Goal: Task Accomplishment & Management: Complete application form

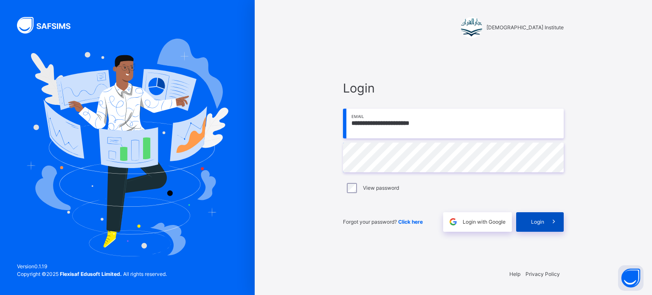
click at [536, 226] on span "Login" at bounding box center [537, 222] width 13 height 8
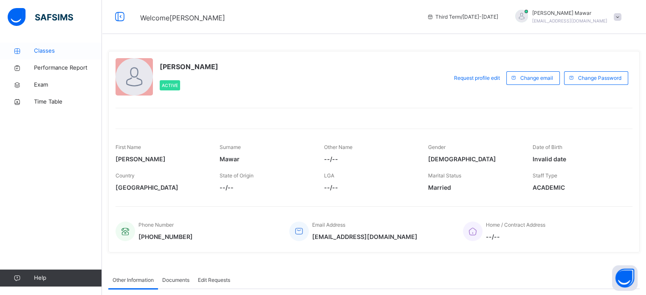
click at [64, 56] on link "Classes" at bounding box center [51, 50] width 102 height 17
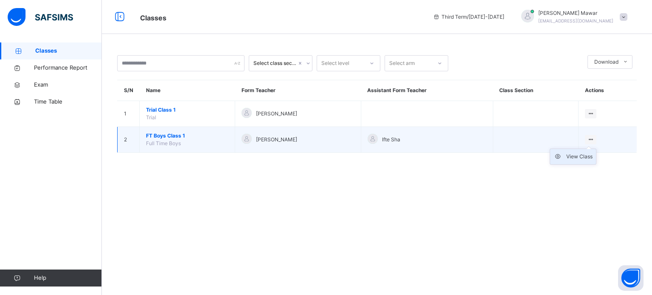
click at [587, 159] on div "View Class" at bounding box center [580, 156] width 26 height 8
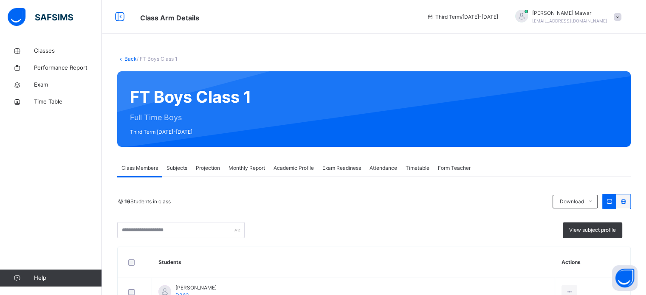
click at [210, 168] on span "Projection" at bounding box center [208, 168] width 24 height 8
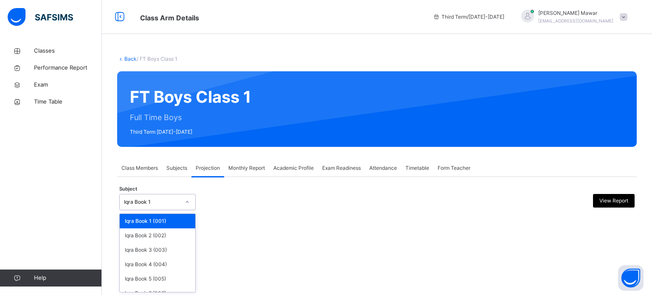
click at [170, 202] on div "Iqra Book 1" at bounding box center [152, 202] width 56 height 8
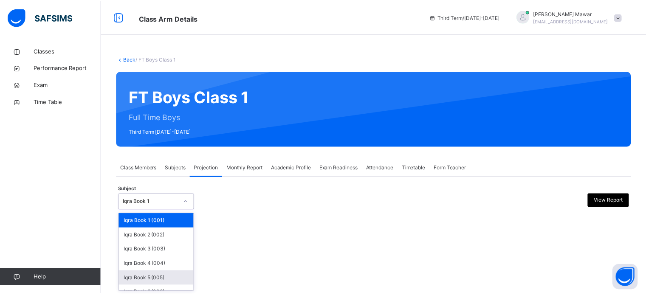
scroll to position [45, 0]
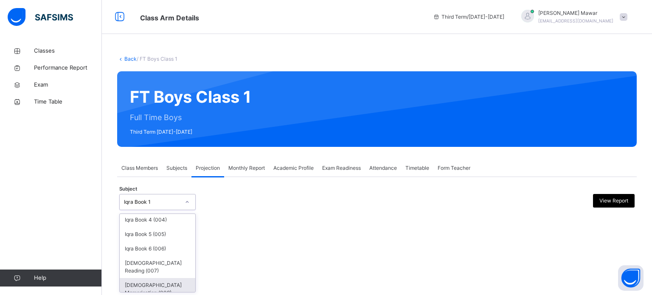
click at [159, 280] on div "Quran Memorisation (008)" at bounding box center [158, 289] width 76 height 22
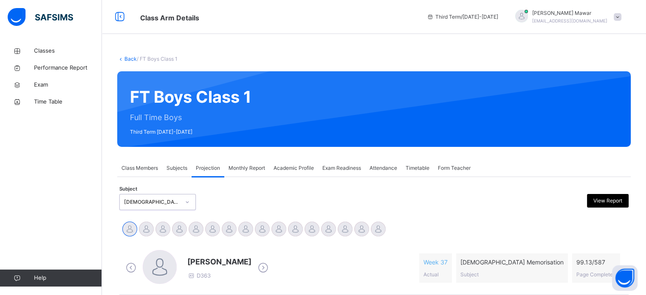
scroll to position [37, 0]
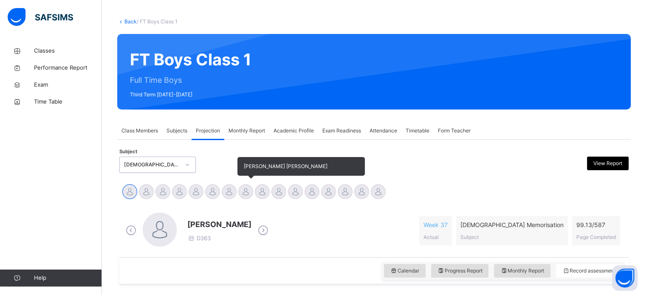
click at [246, 189] on div at bounding box center [245, 191] width 15 height 15
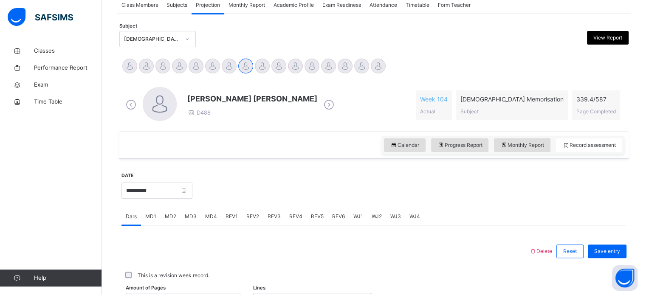
scroll to position [284, 0]
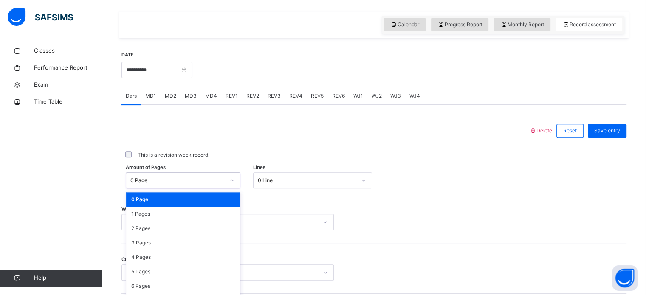
click at [184, 180] on div "option 0 Page focused, 1 of 588. 588 results available. Use Up and Down to choo…" at bounding box center [183, 180] width 115 height 16
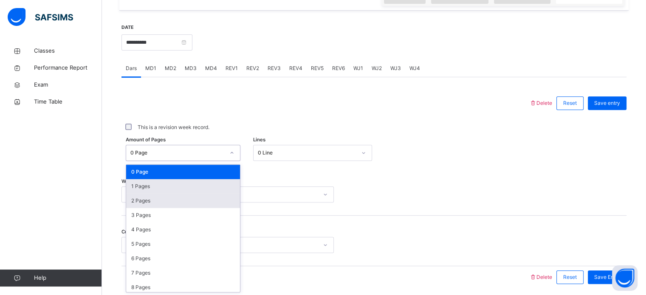
scroll to position [312, 0]
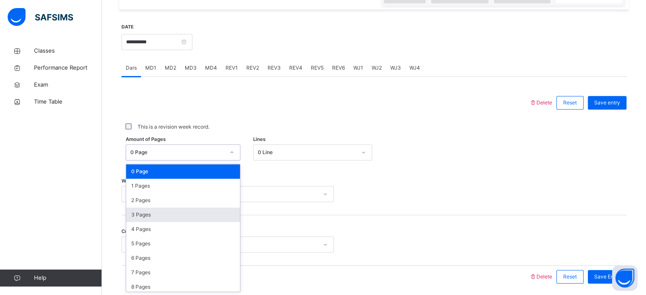
drag, startPoint x: 158, startPoint y: 218, endPoint x: 235, endPoint y: 158, distance: 97.4
click at [158, 217] on div "3 Pages" at bounding box center [183, 215] width 114 height 14
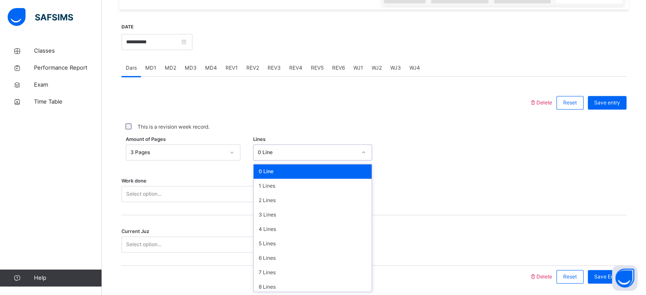
drag, startPoint x: 271, startPoint y: 149, endPoint x: 274, endPoint y: 164, distance: 15.5
click at [271, 149] on div "0 Line" at bounding box center [307, 153] width 99 height 8
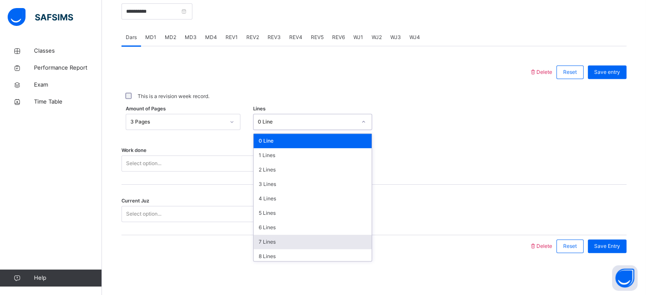
scroll to position [104, 0]
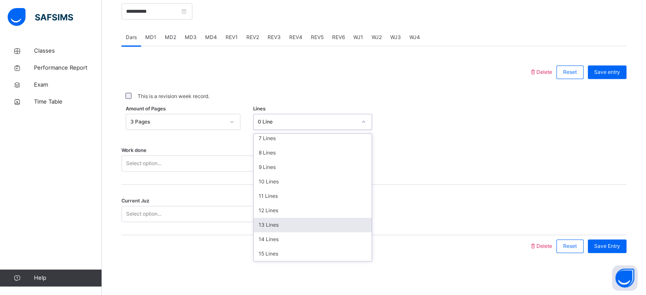
click at [287, 223] on div "13 Lines" at bounding box center [313, 225] width 118 height 14
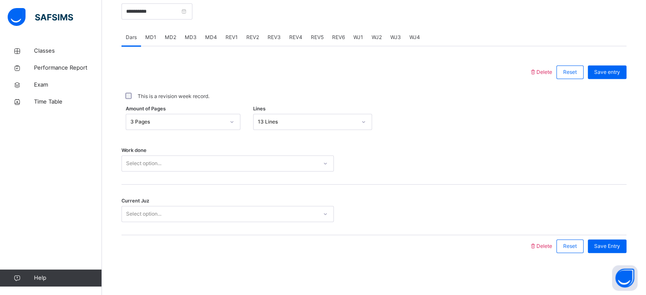
click at [203, 155] on div "Select option..." at bounding box center [227, 163] width 212 height 16
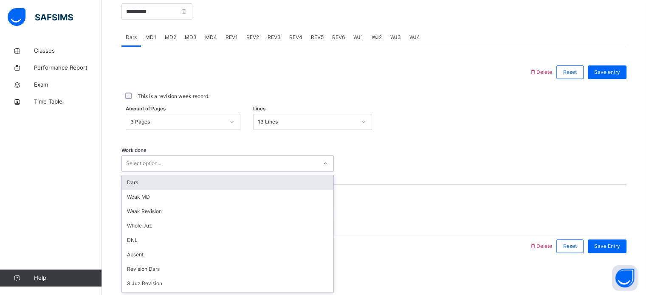
click at [200, 164] on div "Select option..." at bounding box center [219, 163] width 195 height 13
click at [177, 183] on div "Dars" at bounding box center [228, 182] width 212 height 14
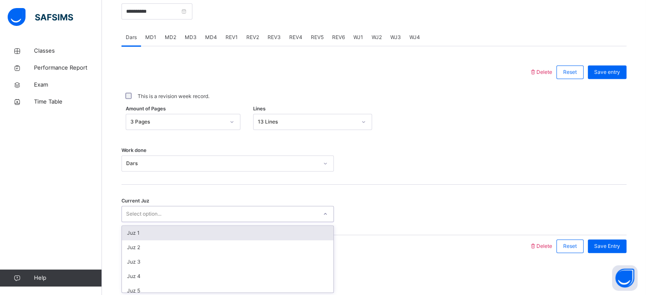
click at [159, 214] on div "Select option..." at bounding box center [219, 214] width 195 height 13
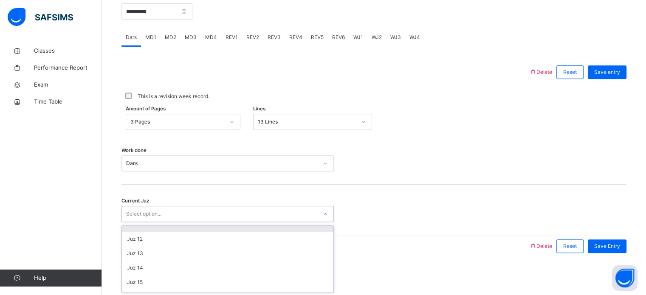
scroll to position [153, 0]
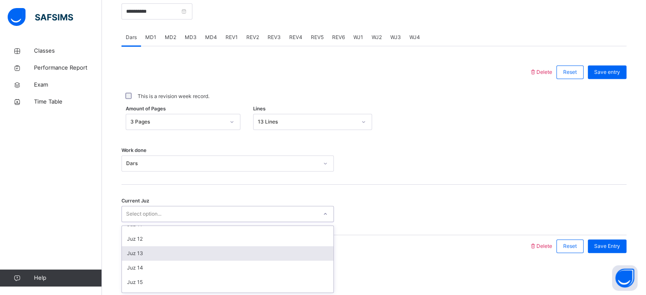
click at [149, 253] on div "Juz 13" at bounding box center [228, 253] width 212 height 14
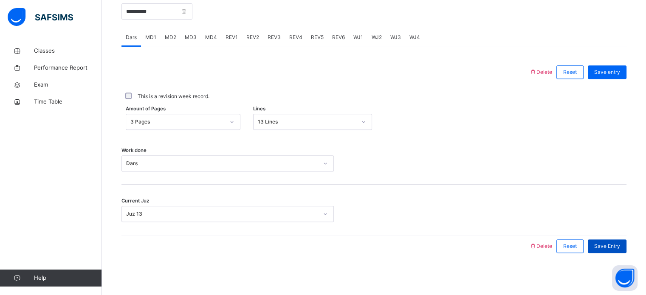
click at [615, 246] on span "Save Entry" at bounding box center [607, 247] width 26 height 8
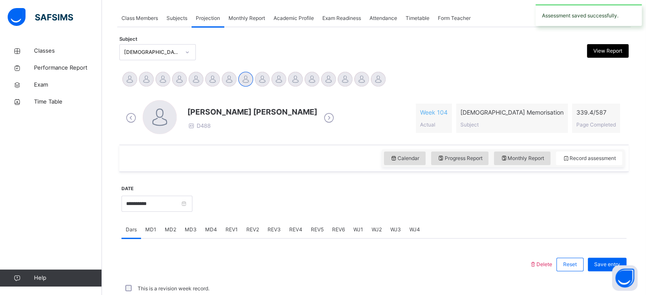
scroll to position [342, 0]
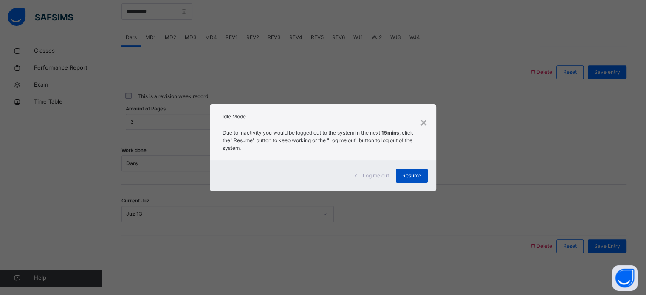
click at [419, 179] on span "Resume" at bounding box center [411, 176] width 19 height 8
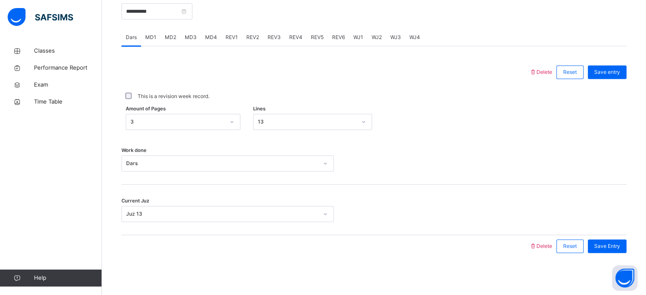
click at [419, 179] on div "Work done Dars" at bounding box center [373, 159] width 505 height 51
click at [164, 172] on div "Dars" at bounding box center [227, 163] width 212 height 16
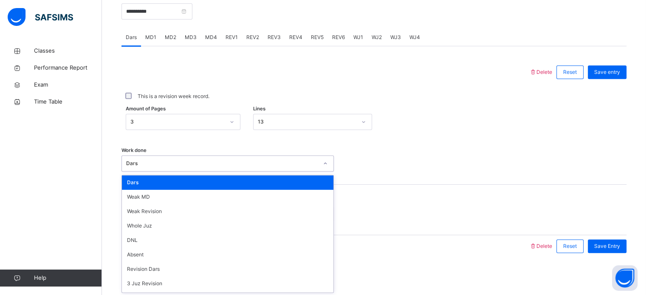
paste input "**********"
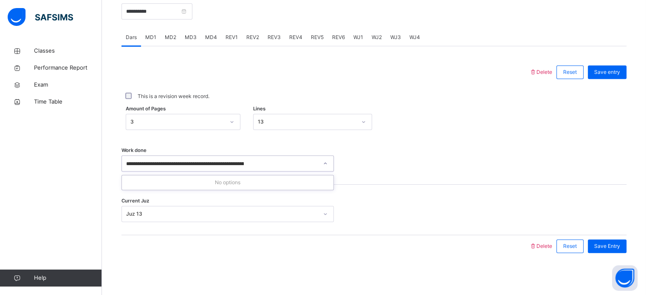
type input "**********"
drag, startPoint x: 213, startPoint y: 147, endPoint x: 218, endPoint y: 163, distance: 16.3
click at [218, 163] on div "Work done Select option..." at bounding box center [373, 159] width 505 height 51
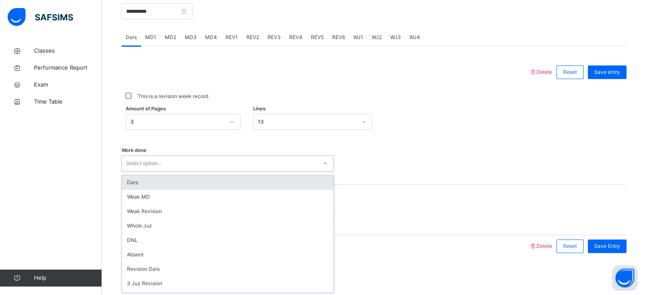
click at [218, 163] on div "Select option..." at bounding box center [219, 163] width 195 height 13
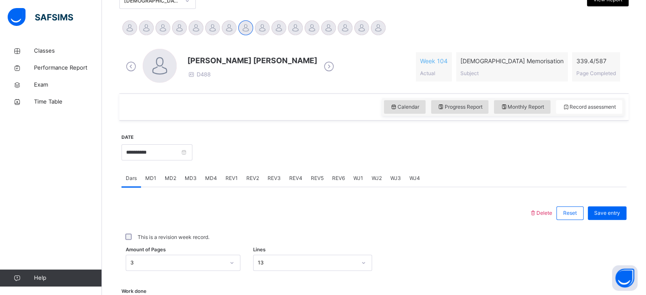
scroll to position [201, 0]
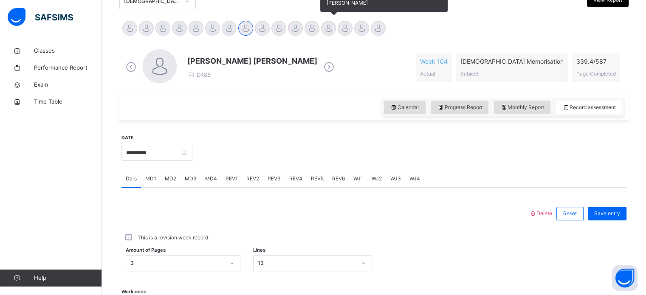
click at [325, 37] on div "[PERSON_NAME]" at bounding box center [328, 29] width 17 height 19
click at [330, 26] on div at bounding box center [328, 28] width 15 height 15
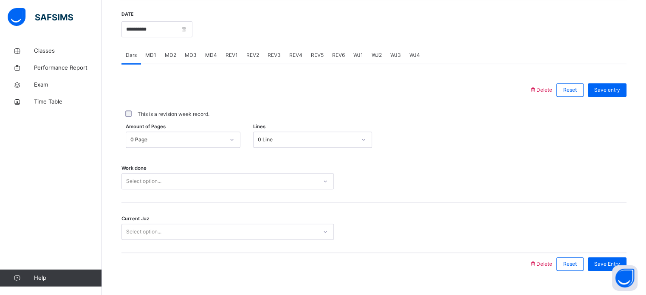
scroll to position [342, 0]
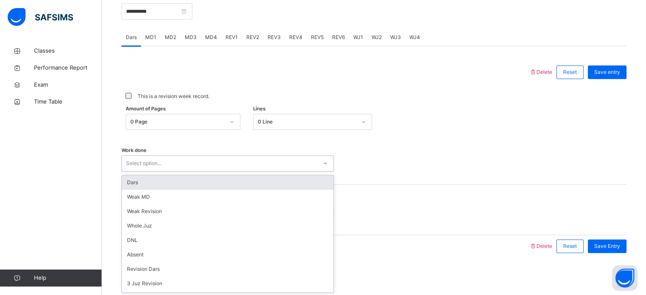
click at [237, 170] on div "Select option..." at bounding box center [227, 163] width 212 height 16
type input "*"
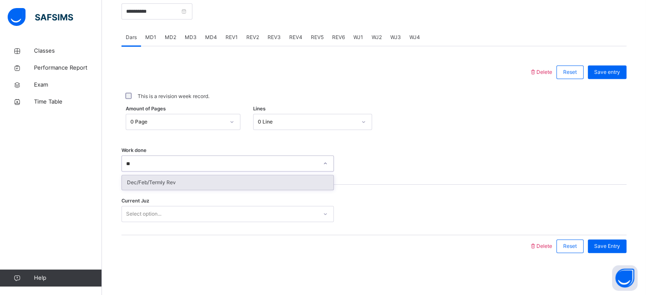
type input "*"
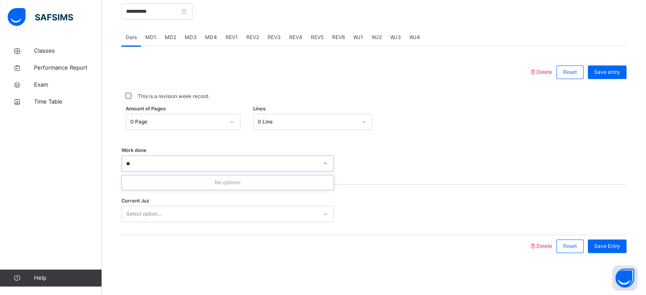
type input "*"
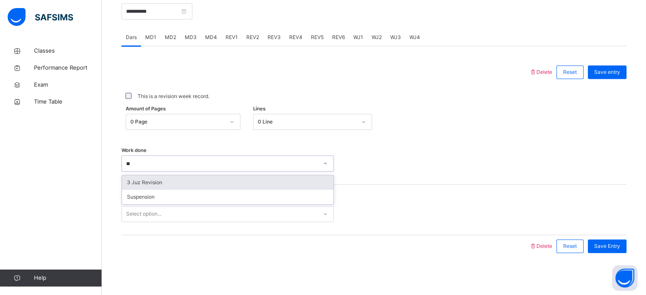
type input "*"
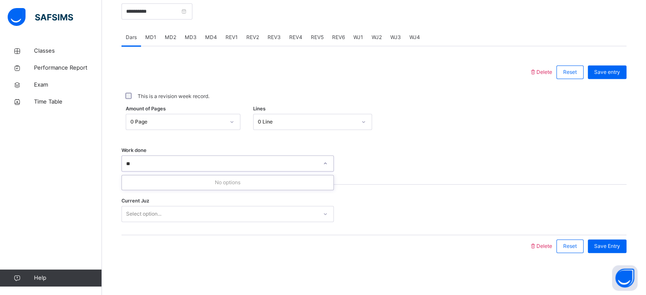
type input "*"
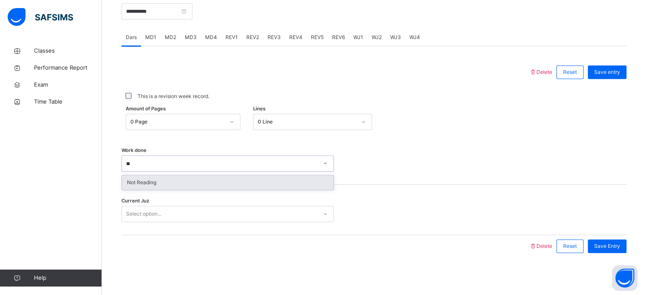
type input "*"
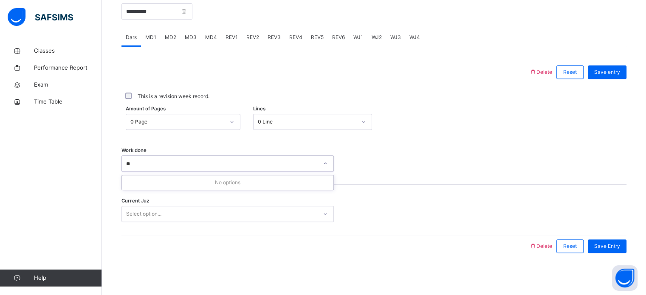
type input "*"
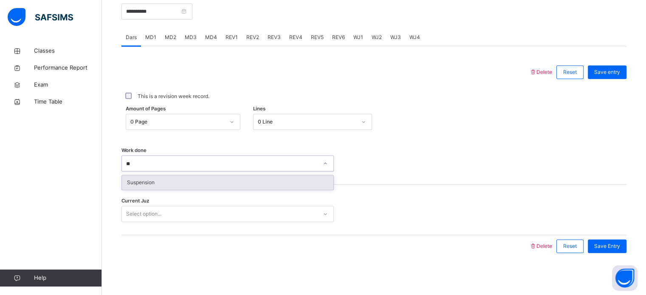
type input "*"
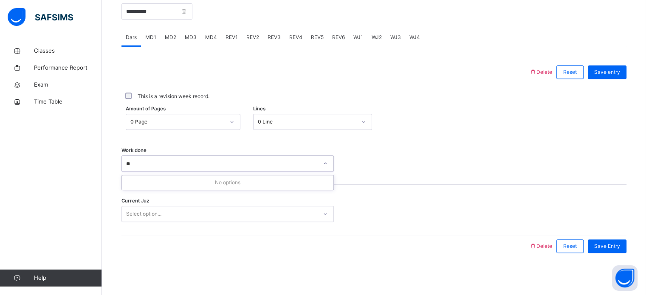
type input "*"
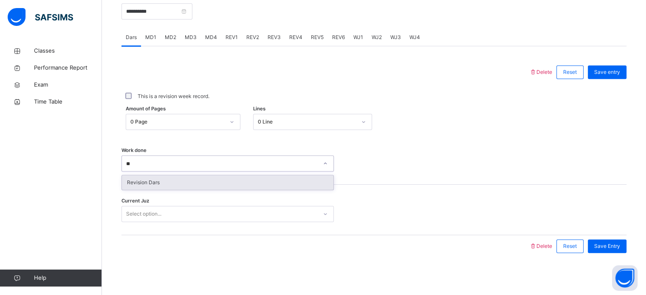
type input "*"
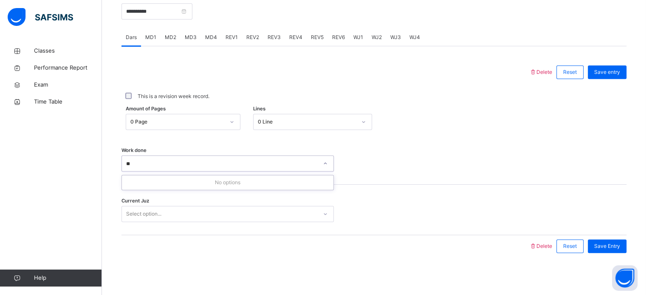
type input "*"
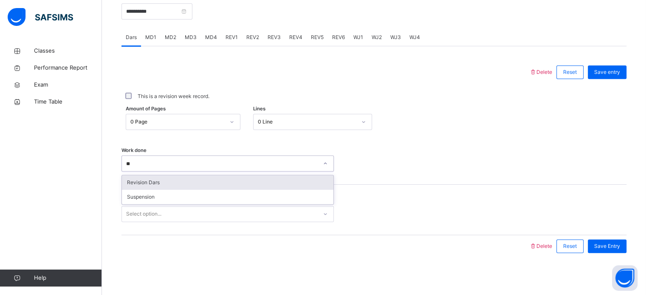
type input "*"
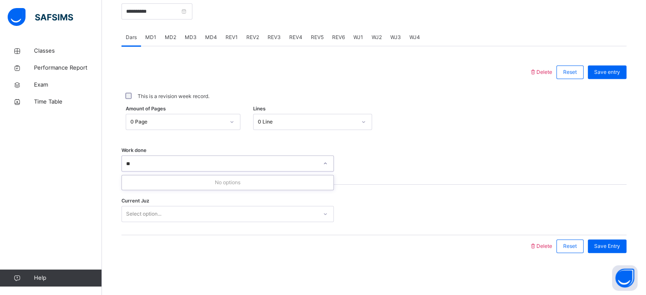
type input "*"
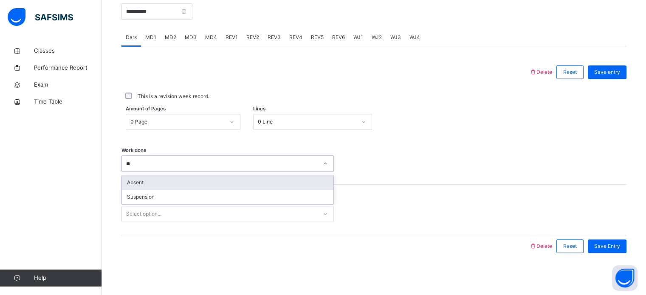
type input "*"
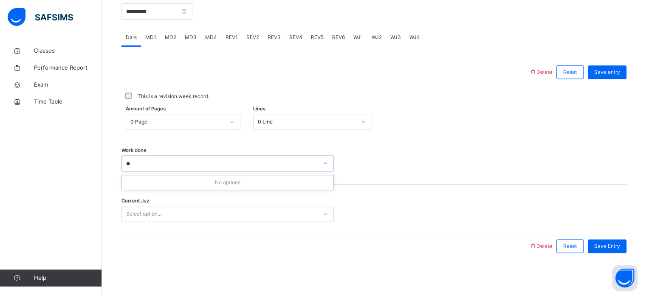
type input "*"
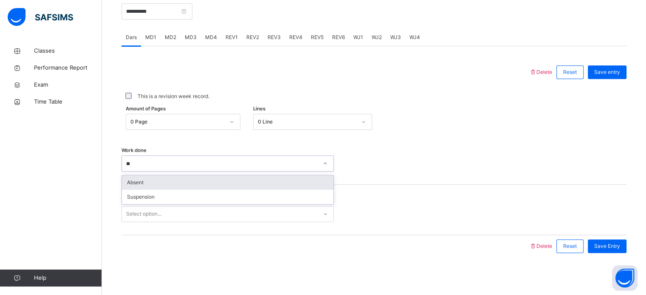
type input "*"
type input "**"
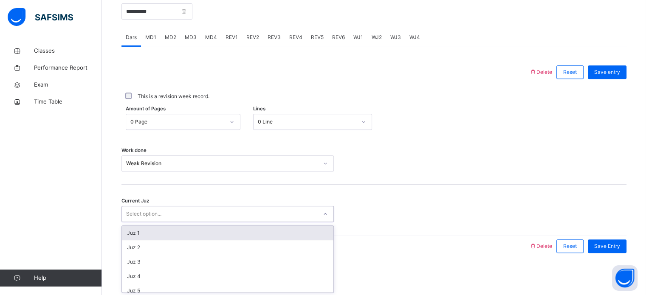
click at [170, 210] on div "Select option..." at bounding box center [219, 214] width 195 height 13
type input "*"
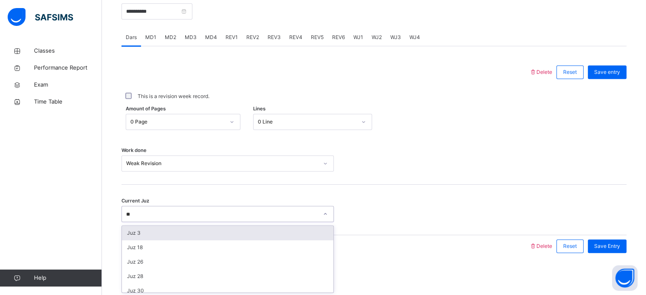
type input "*"
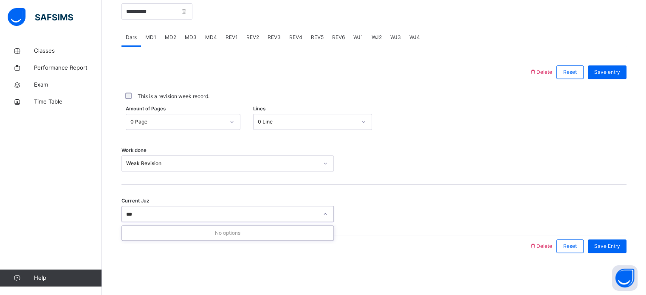
type input "**"
click at [614, 79] on div "Save entry" at bounding box center [605, 72] width 43 height 22
click at [621, 76] on div "Save entry" at bounding box center [607, 72] width 39 height 14
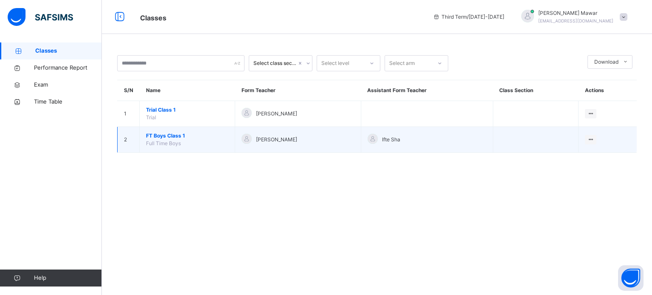
click at [168, 137] on span "FT Boys Class 1" at bounding box center [187, 136] width 82 height 8
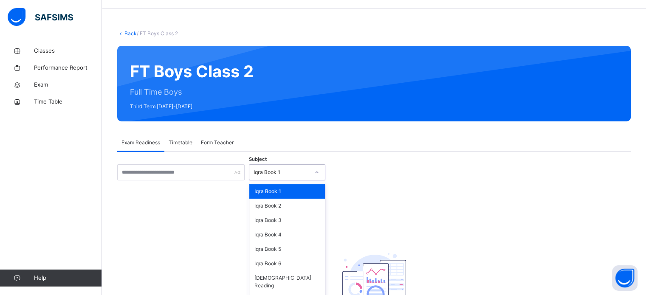
scroll to position [34, 0]
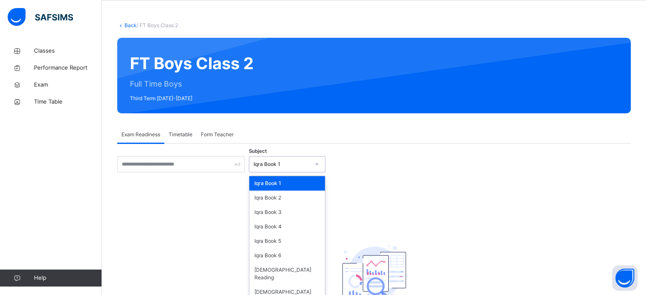
drag, startPoint x: 0, startPoint y: 0, endPoint x: 313, endPoint y: 196, distance: 368.8
click at [313, 172] on div "option Iqra Book 1 focused, 1 of 8. 8 results available. Use Up and Down to cho…" at bounding box center [287, 164] width 76 height 16
click at [258, 286] on div "[DEMOGRAPHIC_DATA] Memorisation" at bounding box center [287, 296] width 76 height 22
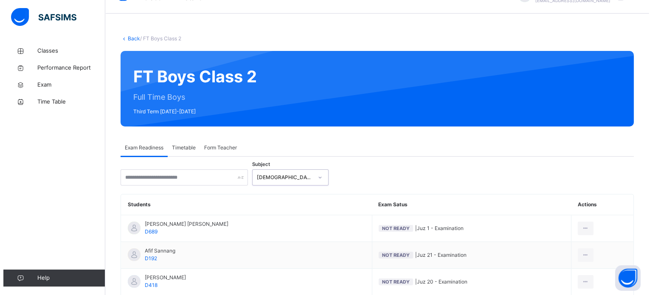
scroll to position [0, 0]
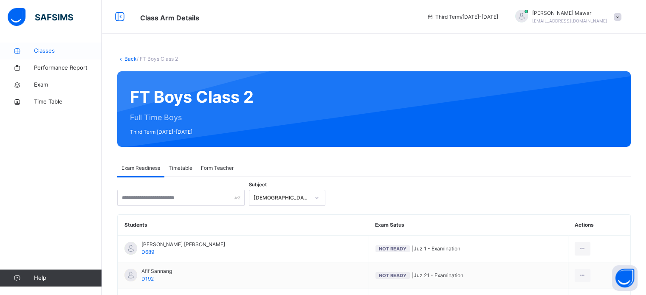
click at [57, 52] on span "Classes" at bounding box center [68, 51] width 68 height 8
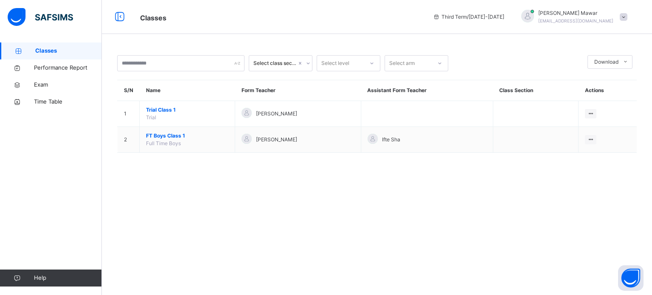
click at [175, 130] on td "FT Boys Class 1 Full Time Boys" at bounding box center [188, 140] width 96 height 26
click at [625, 15] on span at bounding box center [624, 17] width 8 height 8
click at [604, 105] on span "Logout" at bounding box center [600, 107] width 56 height 11
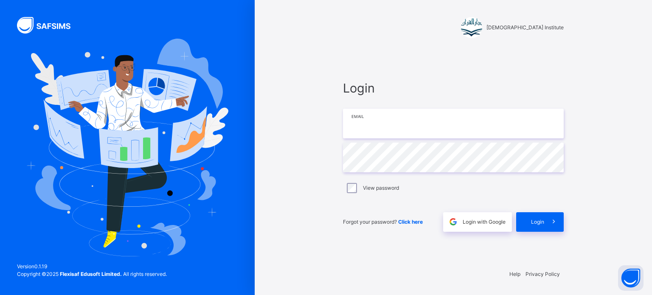
type input "**********"
click at [562, 226] on span at bounding box center [554, 222] width 20 height 20
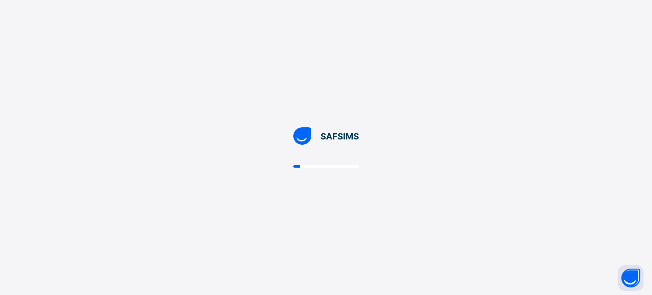
click at [562, 226] on div at bounding box center [326, 147] width 652 height 295
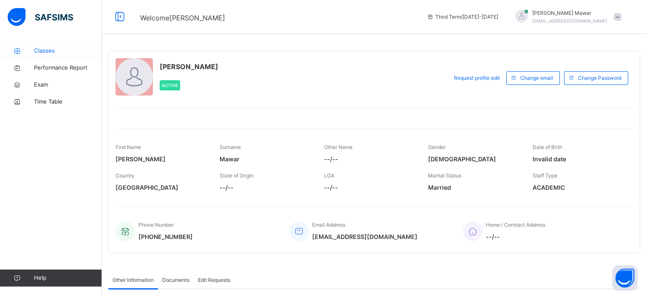
click at [29, 56] on link "Classes" at bounding box center [51, 50] width 102 height 17
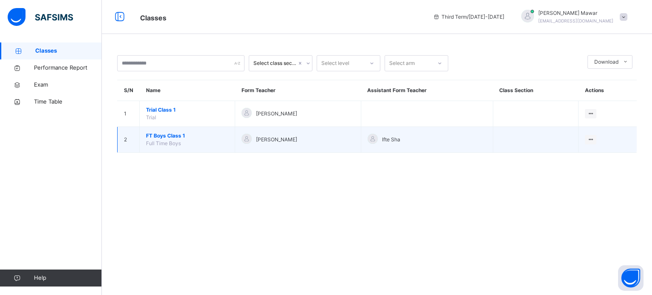
click at [172, 132] on span "FT Boys Class 1" at bounding box center [187, 136] width 82 height 8
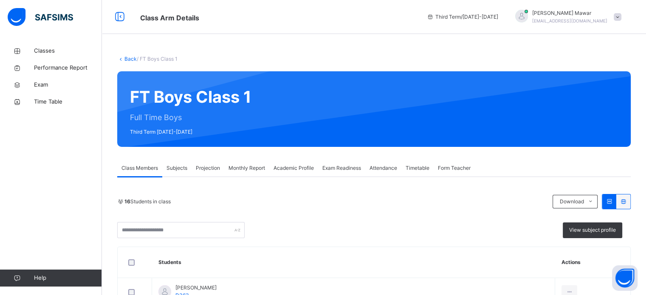
click at [218, 166] on span "Projection" at bounding box center [208, 168] width 24 height 8
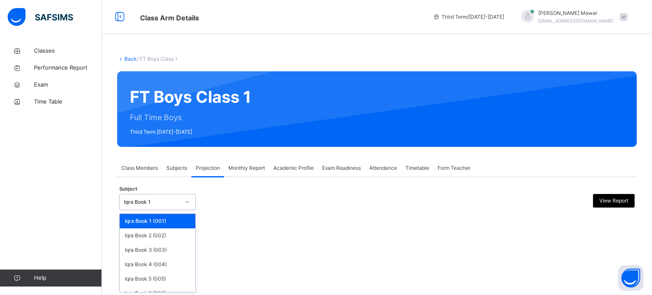
click at [166, 198] on div "Iqra Book 1" at bounding box center [152, 202] width 56 height 8
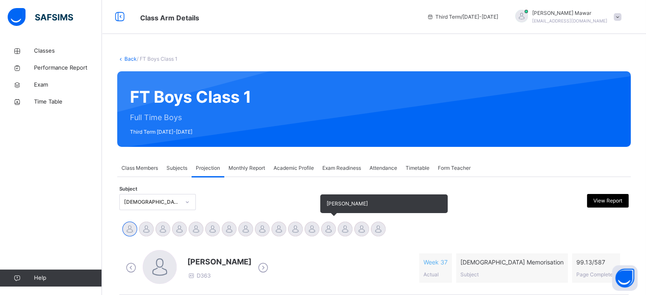
click at [330, 232] on div at bounding box center [328, 229] width 15 height 15
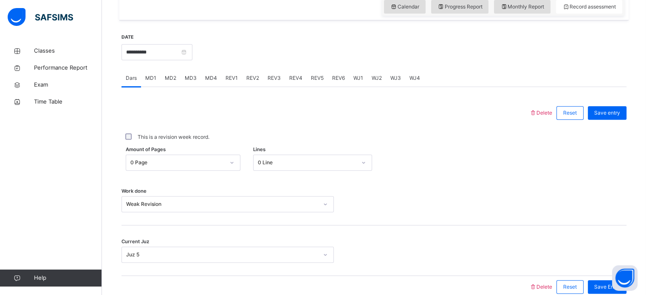
scroll to position [342, 0]
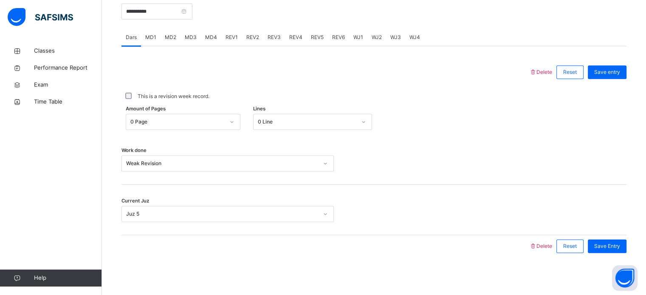
click at [164, 32] on div "MD2" at bounding box center [171, 37] width 20 height 17
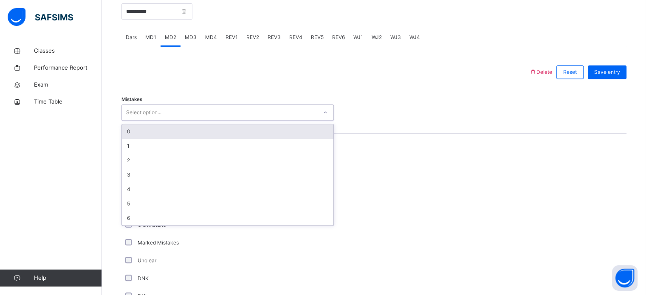
click at [197, 108] on div "Select option..." at bounding box center [219, 112] width 195 height 13
type input "*"
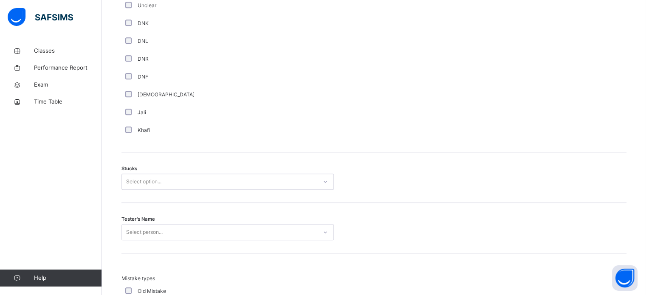
scroll to position [600, 0]
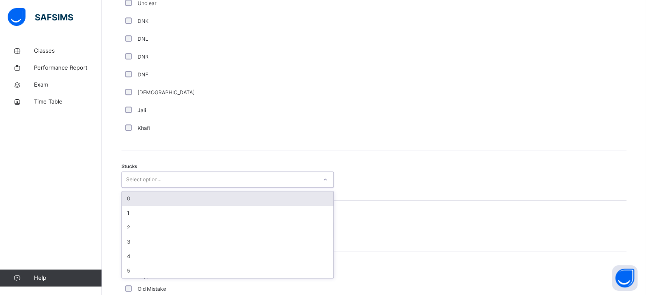
click at [131, 174] on div "Select option..." at bounding box center [143, 180] width 35 height 16
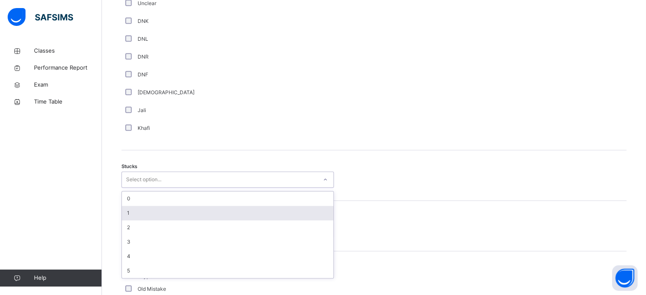
click at [146, 217] on div "1" at bounding box center [228, 213] width 212 height 14
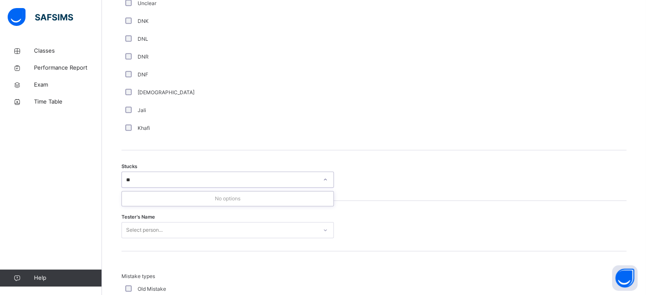
type input "*"
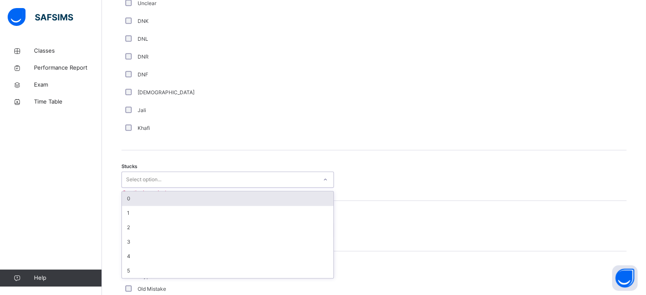
type input "*"
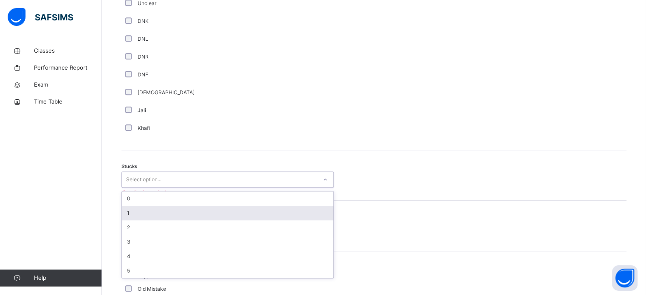
click at [133, 206] on div "1" at bounding box center [228, 213] width 212 height 14
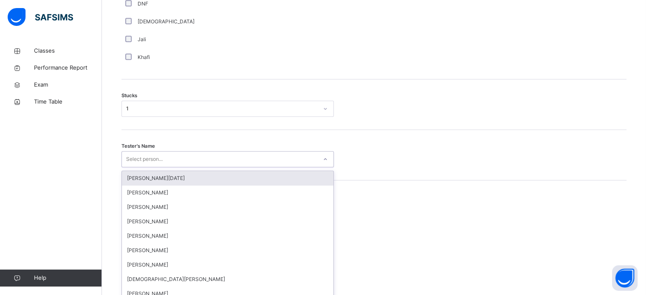
click at [136, 167] on div "option Abdullah Raja focused, 1 of 88. 88 results available. Use Up and Down to…" at bounding box center [227, 159] width 212 height 16
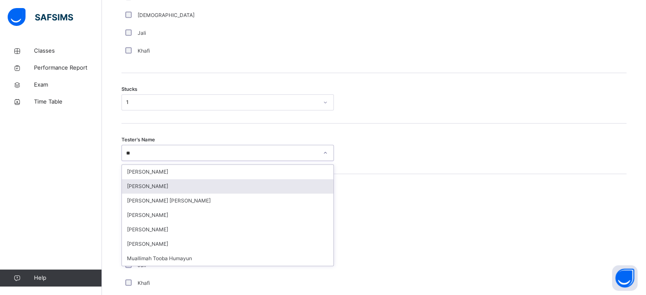
type input "*"
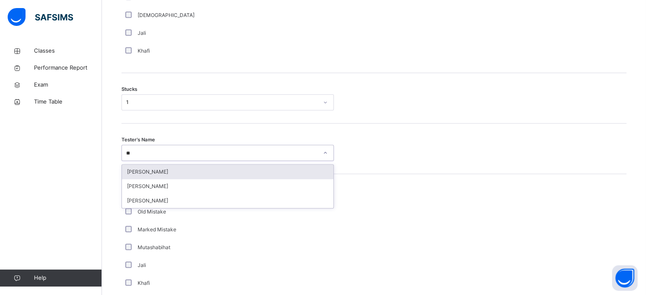
type input "*"
type input "**"
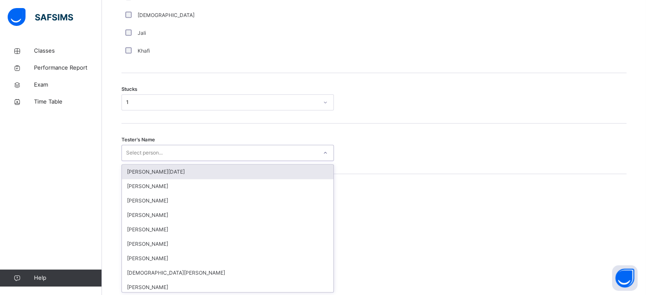
click at [160, 151] on div "Select person..." at bounding box center [144, 153] width 37 height 16
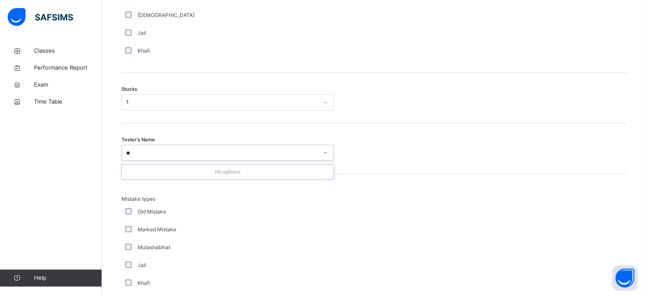
type input "*"
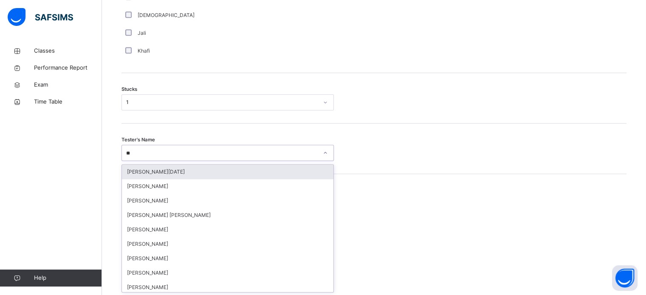
type input "*"
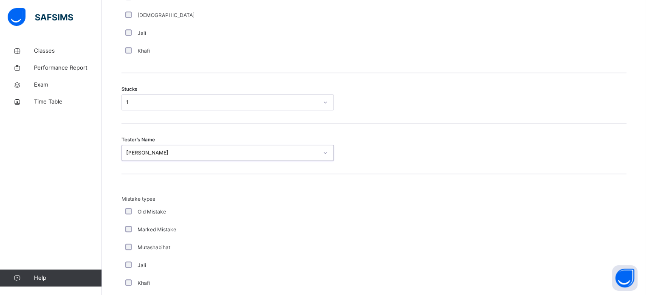
scroll to position [833, 0]
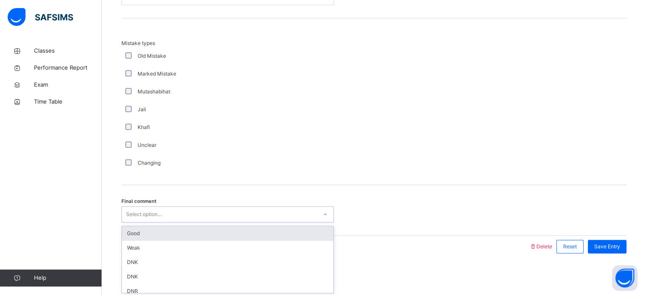
click at [201, 220] on div "Select option..." at bounding box center [219, 214] width 195 height 13
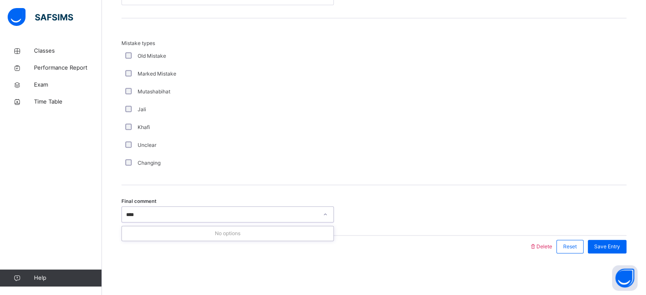
click at [136, 213] on input "****" at bounding box center [132, 215] width 13 height 8
click at [136, 213] on input "***" at bounding box center [131, 215] width 10 height 8
type input "*"
type input "**********"
click at [239, 151] on div "Unclear" at bounding box center [227, 145] width 212 height 18
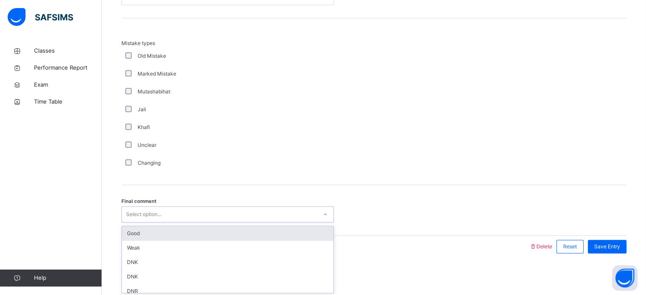
click at [188, 215] on div "Select option..." at bounding box center [219, 214] width 195 height 13
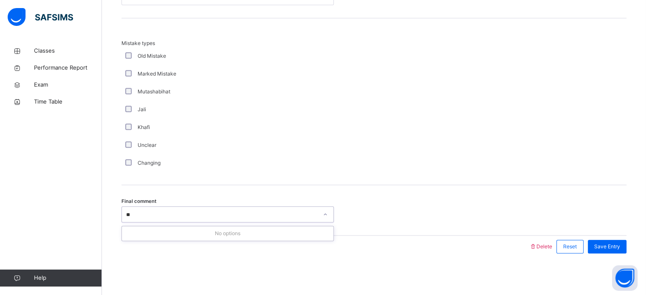
type input "*"
click at [135, 213] on input "******" at bounding box center [135, 215] width 18 height 8
click at [134, 214] on input "*****" at bounding box center [133, 215] width 14 height 8
type input "******"
click at [168, 193] on div "Final comment Select option..." at bounding box center [373, 210] width 505 height 51
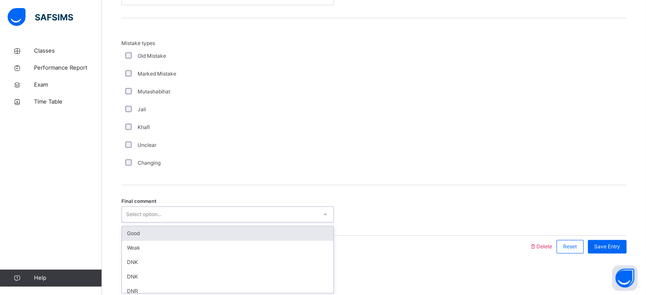
click at [166, 212] on div "Select option..." at bounding box center [219, 214] width 195 height 13
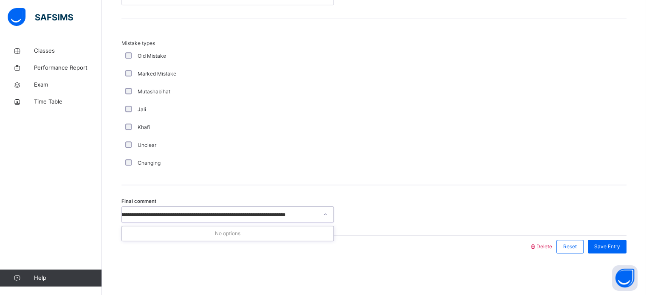
scroll to position [0, 24]
click at [151, 213] on input "**********" at bounding box center [210, 215] width 216 height 8
click at [251, 212] on input "**********" at bounding box center [217, 215] width 231 height 8
click at [299, 214] on input "**********" at bounding box center [171, 215] width 294 height 8
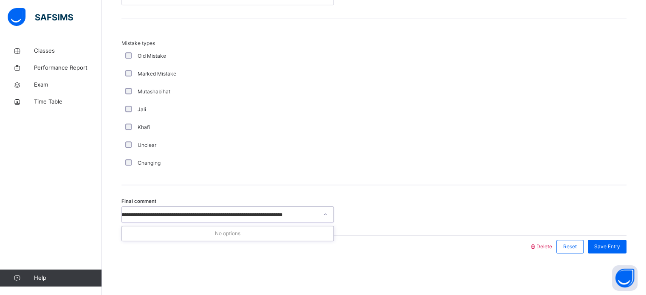
click at [301, 214] on input "**********" at bounding box center [171, 215] width 294 height 8
type input "**********"
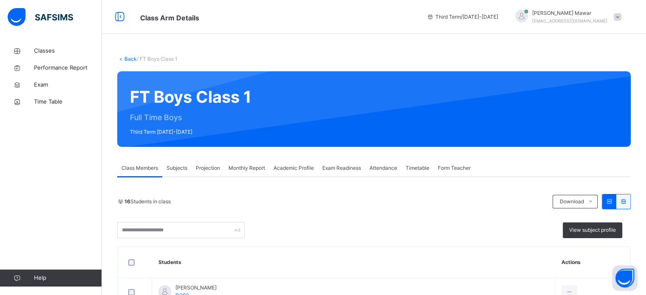
drag, startPoint x: 208, startPoint y: 181, endPoint x: 201, endPoint y: 167, distance: 15.6
click at [201, 167] on span "Projection" at bounding box center [208, 168] width 24 height 8
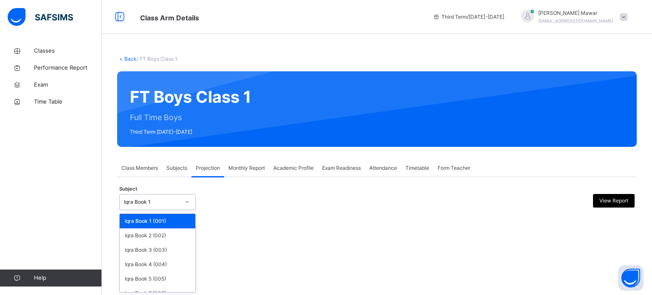
click at [182, 203] on div at bounding box center [187, 202] width 14 height 14
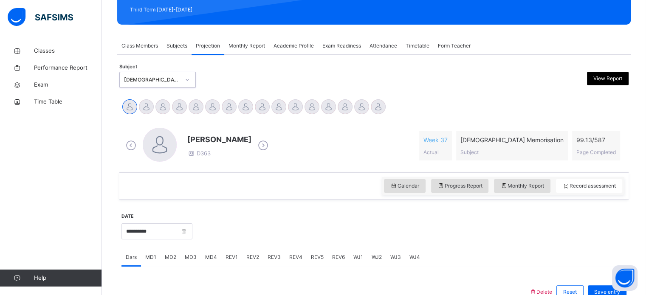
scroll to position [144, 0]
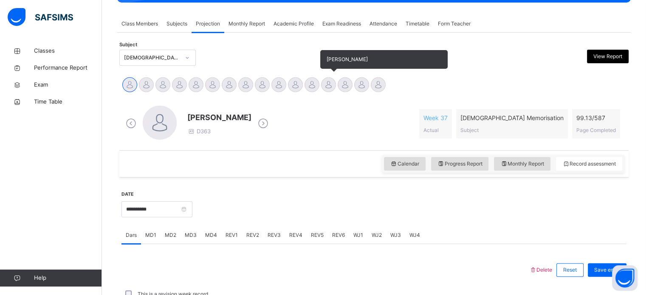
click at [331, 88] on div at bounding box center [328, 84] width 15 height 15
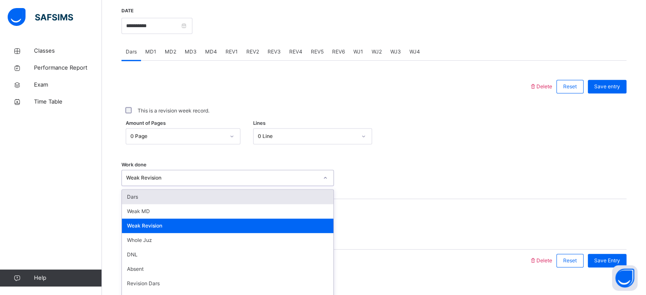
scroll to position [342, 0]
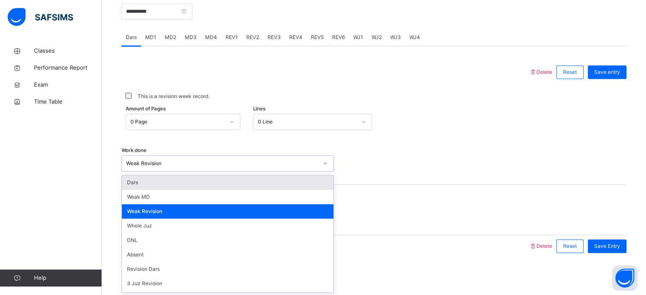
click at [232, 171] on div "Weak Revision" at bounding box center [227, 163] width 212 height 16
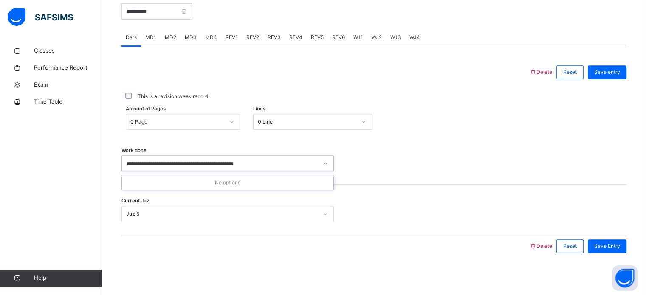
type input "**********"
click at [207, 139] on div "Work done Select option..." at bounding box center [373, 159] width 505 height 51
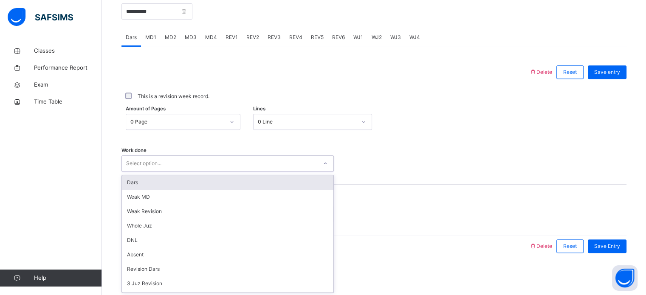
click at [206, 157] on div "Select option..." at bounding box center [219, 163] width 195 height 13
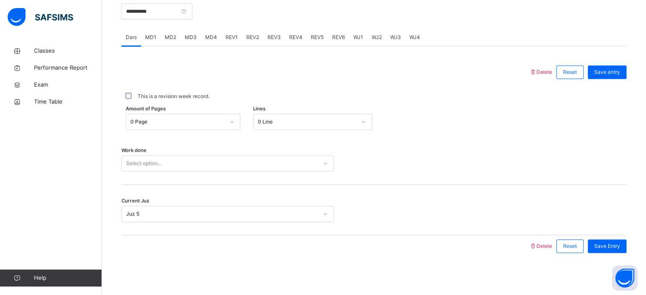
click at [178, 37] on div "MD2" at bounding box center [171, 37] width 20 height 17
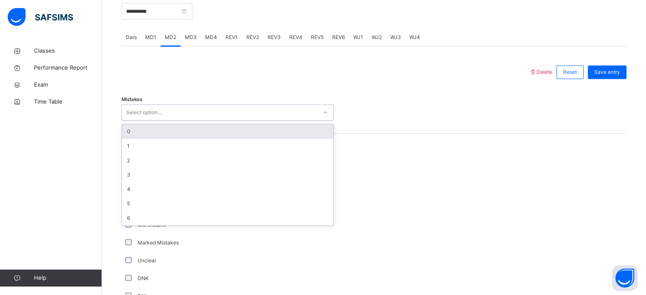
click at [181, 118] on div "Select option..." at bounding box center [219, 112] width 195 height 13
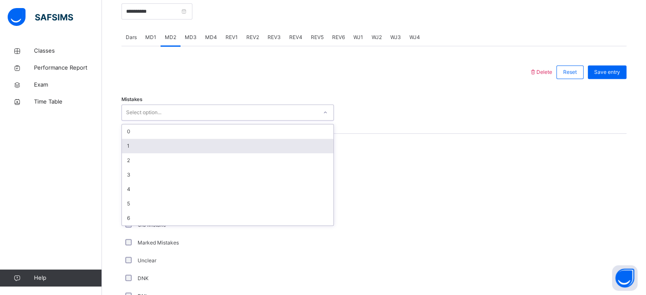
click at [188, 146] on div "1" at bounding box center [228, 146] width 212 height 14
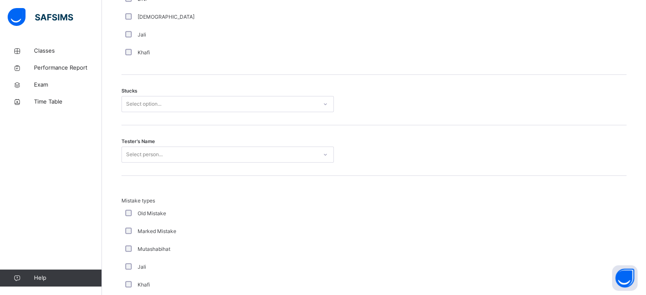
scroll to position [672, 0]
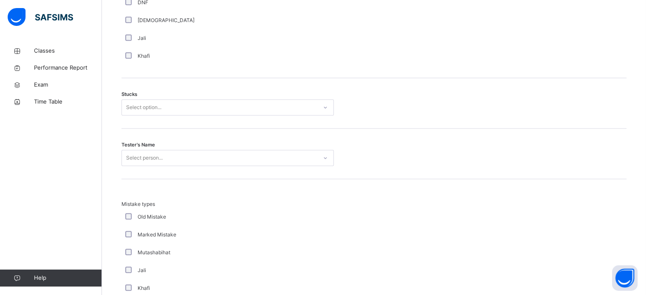
click at [126, 97] on span "Stucks" at bounding box center [129, 94] width 16 height 7
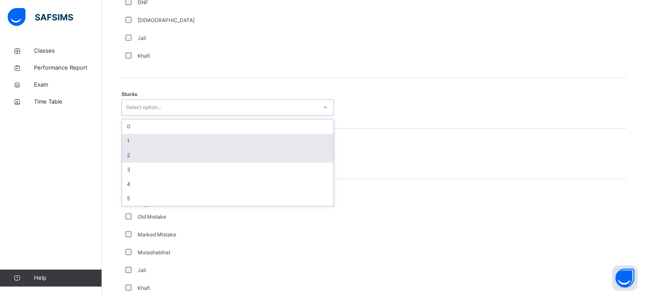
drag, startPoint x: 130, startPoint y: 103, endPoint x: 141, endPoint y: 144, distance: 42.1
click at [141, 116] on div "option 2 focused, 3 of 6. 6 results available. Use Up and Down to choose option…" at bounding box center [227, 107] width 212 height 16
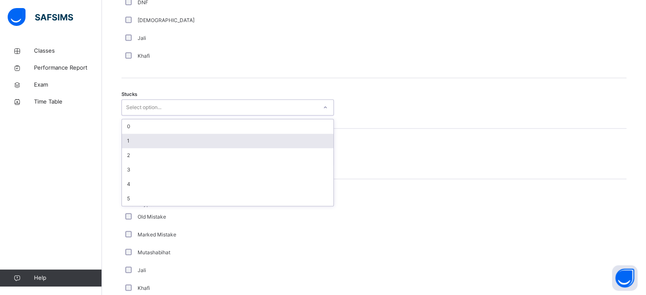
click at [141, 144] on div "1" at bounding box center [228, 141] width 212 height 14
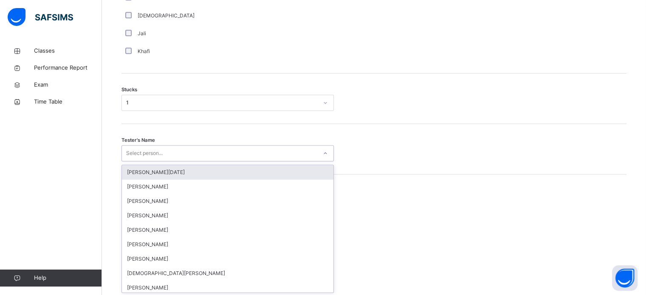
scroll to position [677, 0]
click at [142, 160] on div "Select person..." at bounding box center [227, 153] width 212 height 16
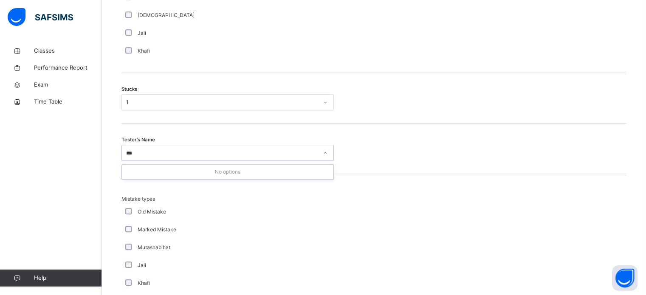
type input "**"
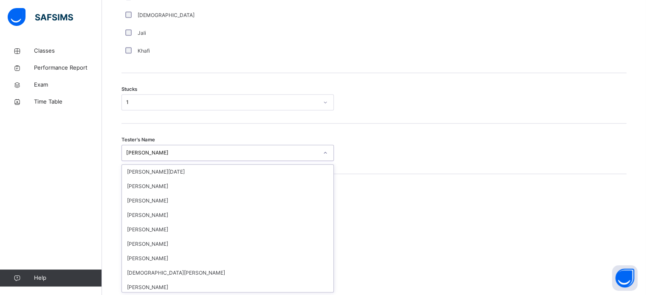
scroll to position [123, 0]
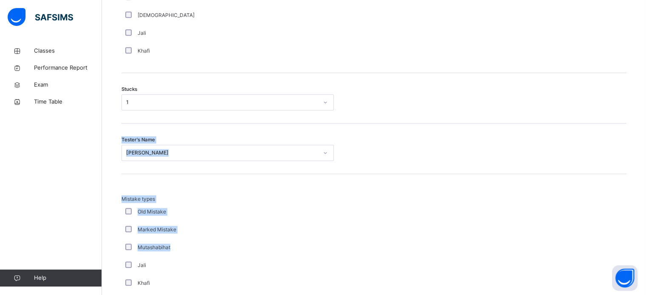
drag, startPoint x: 142, startPoint y: 160, endPoint x: 175, endPoint y: 254, distance: 99.9
click at [175, 254] on div "Delete Reset Save entry Mistakes 1 Comment Good Average Weak Old Mistake Marked…" at bounding box center [373, 69] width 505 height 687
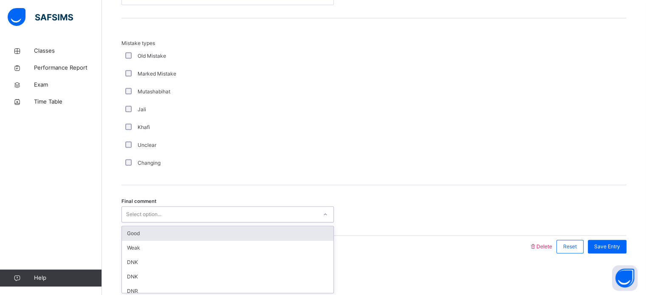
click at [141, 213] on div "Select option..." at bounding box center [143, 214] width 35 height 16
type input "****"
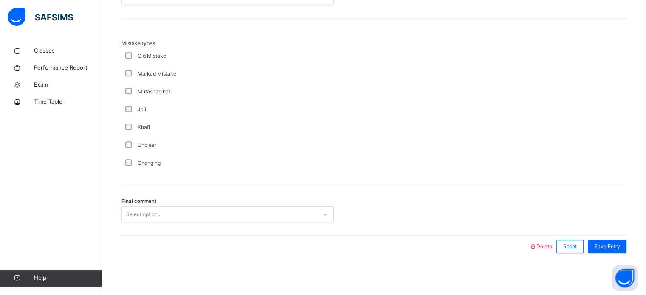
click at [161, 195] on div "Final comment Select option..." at bounding box center [373, 210] width 505 height 51
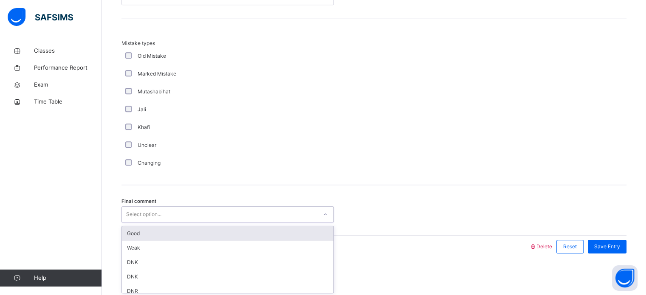
drag, startPoint x: 128, startPoint y: 214, endPoint x: 158, endPoint y: 214, distance: 30.6
click at [158, 214] on div "Select option..." at bounding box center [143, 214] width 35 height 16
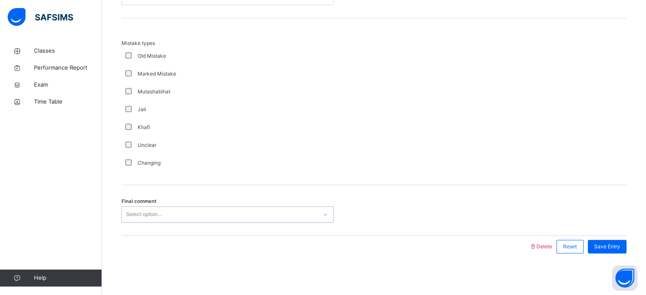
click at [162, 214] on div "Select option..." at bounding box center [219, 214] width 195 height 13
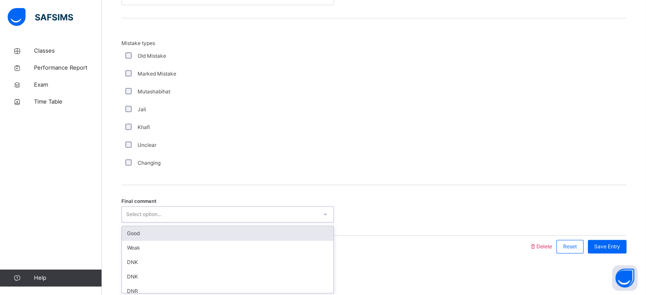
drag, startPoint x: 162, startPoint y: 214, endPoint x: 133, endPoint y: 214, distance: 28.9
click at [133, 214] on div "Select option..." at bounding box center [219, 214] width 195 height 13
type input "*"
click at [255, 219] on div "Select option..." at bounding box center [219, 214] width 195 height 13
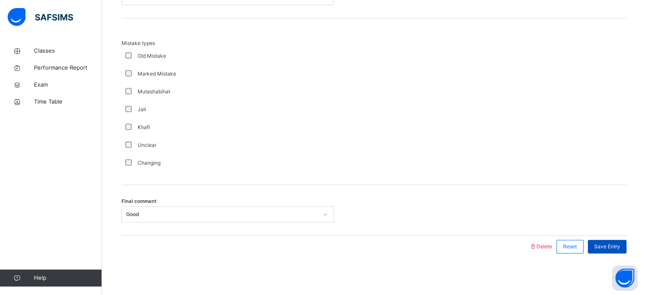
click at [612, 243] on span "Save Entry" at bounding box center [607, 247] width 26 height 8
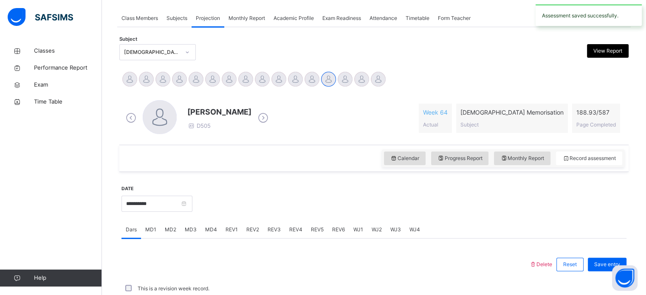
scroll to position [342, 0]
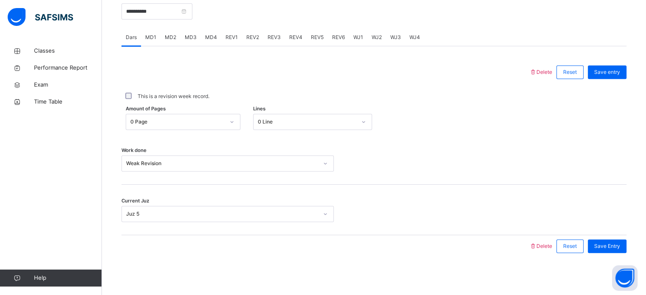
click at [177, 34] on div "MD2" at bounding box center [171, 37] width 20 height 17
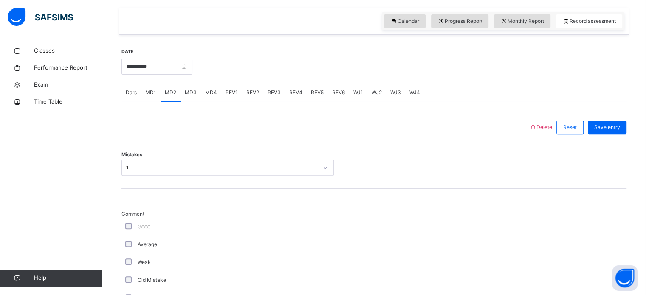
scroll to position [281, 0]
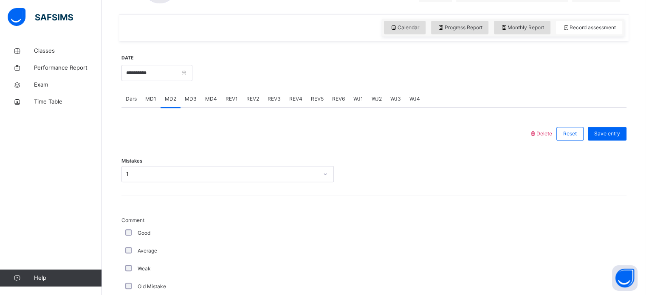
click at [214, 99] on span "MD4" at bounding box center [211, 99] width 12 height 8
click at [186, 105] on div "MD3" at bounding box center [191, 98] width 20 height 17
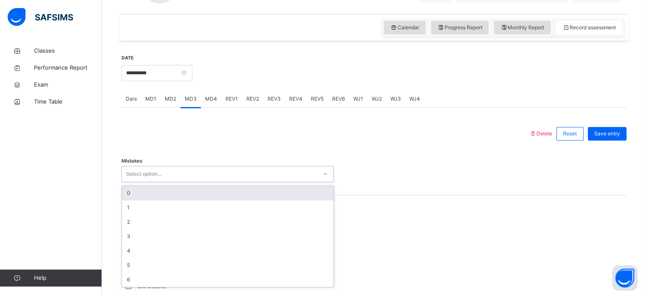
click at [154, 169] on div "Select option..." at bounding box center [143, 174] width 35 height 16
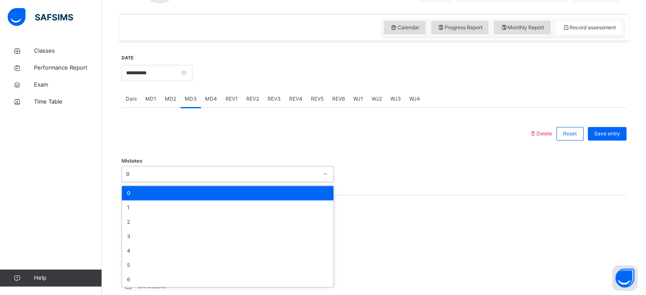
click at [143, 175] on div "0" at bounding box center [222, 174] width 192 height 8
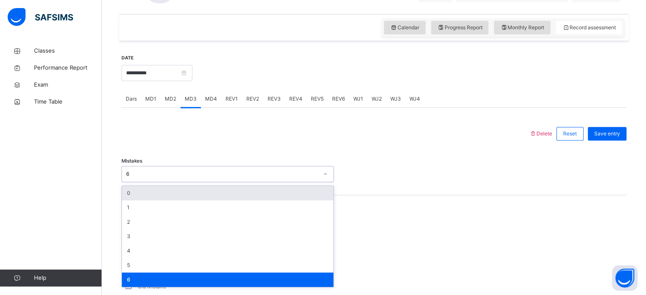
click at [143, 175] on div "6" at bounding box center [222, 174] width 192 height 8
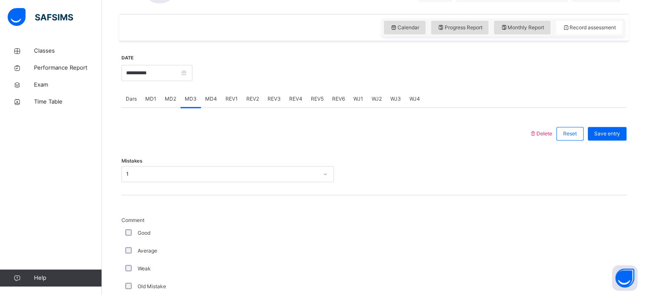
drag, startPoint x: 143, startPoint y: 175, endPoint x: 94, endPoint y: 209, distance: 59.3
click at [94, 209] on div "Classes Performance Report Exam Time Table Help" at bounding box center [51, 164] width 102 height 261
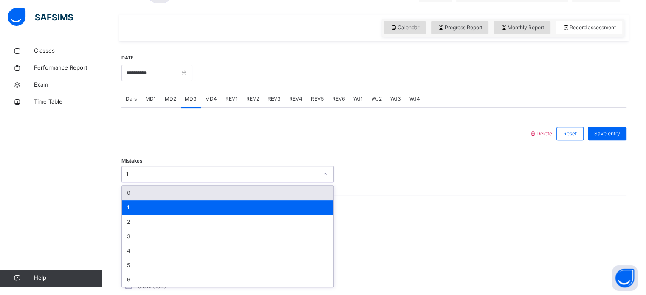
click at [144, 168] on div "1" at bounding box center [219, 174] width 195 height 13
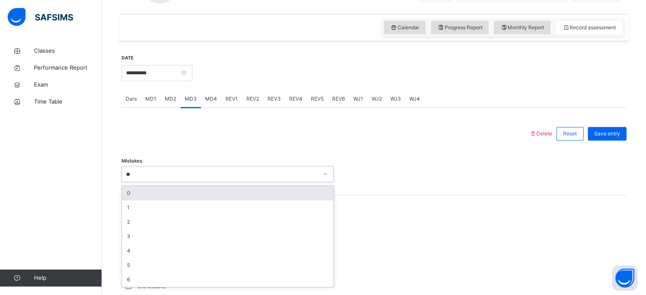
type input "*"
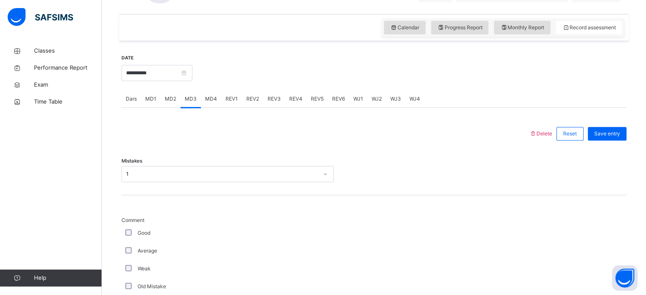
drag, startPoint x: 144, startPoint y: 168, endPoint x: 299, endPoint y: 49, distance: 195.0
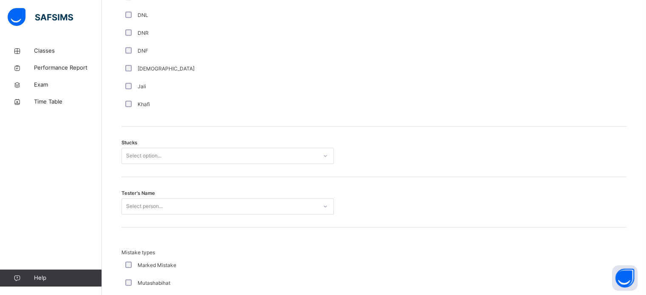
scroll to position [625, 0]
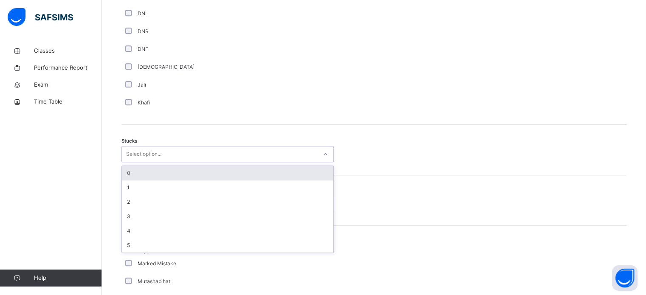
click at [151, 152] on div "Select option..." at bounding box center [143, 154] width 35 height 16
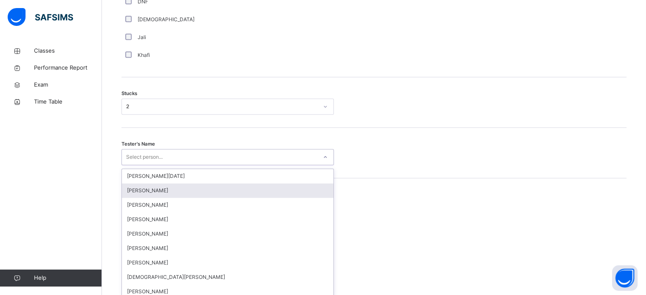
click at [166, 165] on div "option Abdurrahman Ahmad focused, 2 of 88. 88 results available. Use Up and Dow…" at bounding box center [227, 157] width 212 height 16
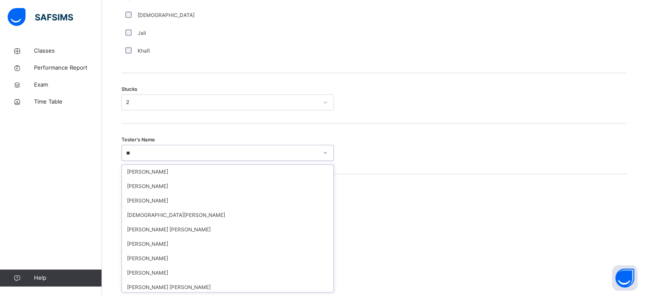
type input "*"
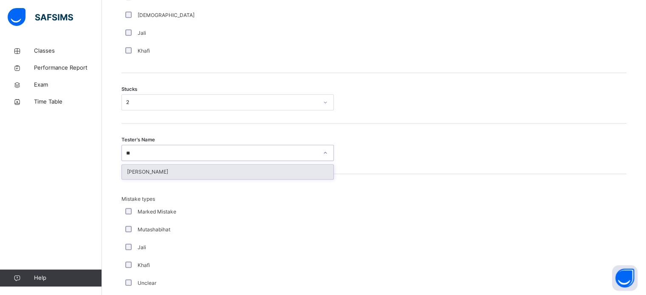
type input "*"
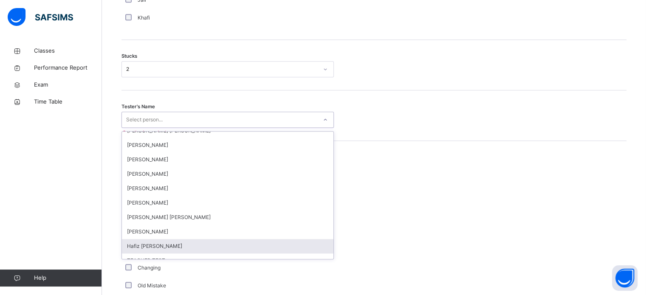
scroll to position [730, 0]
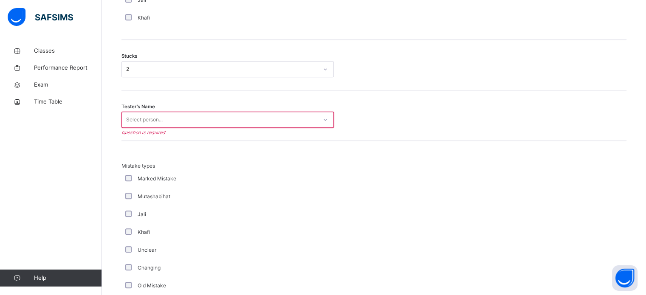
drag, startPoint x: 178, startPoint y: 189, endPoint x: 145, endPoint y: 105, distance: 90.0
click at [145, 105] on span "Tester's Name" at bounding box center [138, 106] width 34 height 7
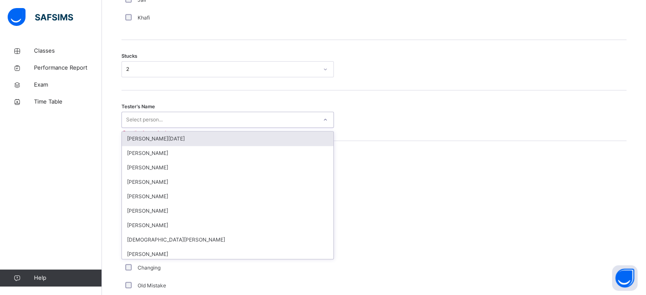
click at [155, 112] on div "Select person..." at bounding box center [227, 120] width 212 height 16
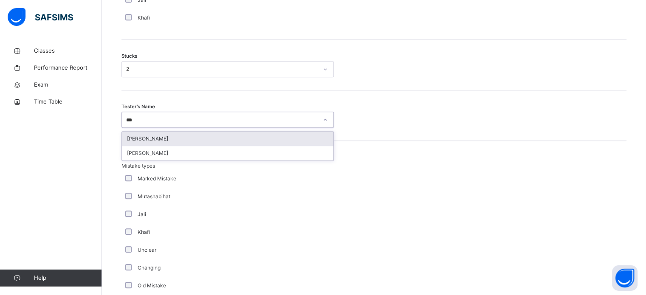
type input "****"
type input "*"
type input "***"
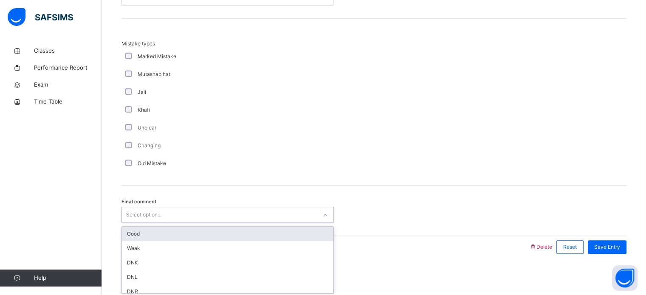
scroll to position [833, 0]
click at [150, 208] on div "Select option..." at bounding box center [143, 214] width 35 height 16
type input "*"
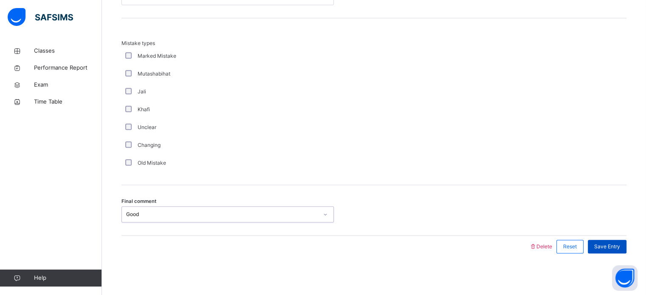
click at [620, 248] on span "Save Entry" at bounding box center [607, 247] width 26 height 8
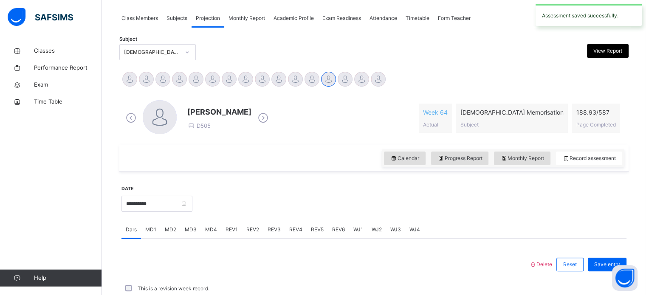
scroll to position [342, 0]
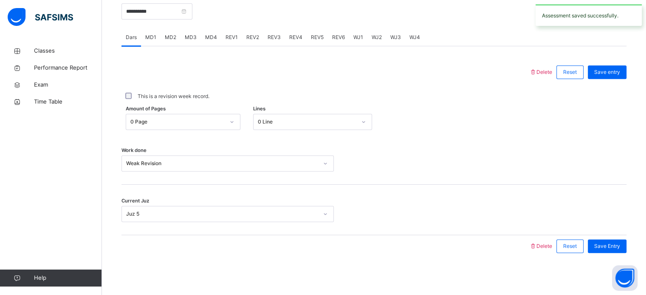
click at [235, 35] on span "REV1" at bounding box center [232, 38] width 12 height 8
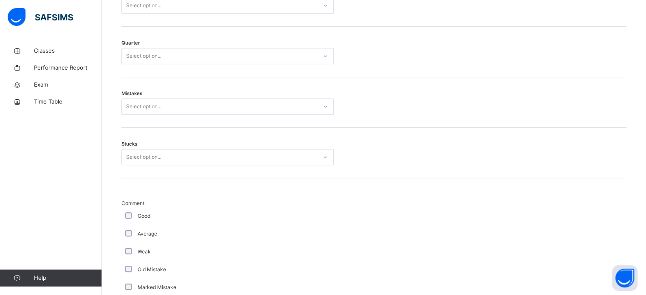
scroll to position [448, 0]
click at [202, 3] on div "Select option..." at bounding box center [219, 6] width 195 height 13
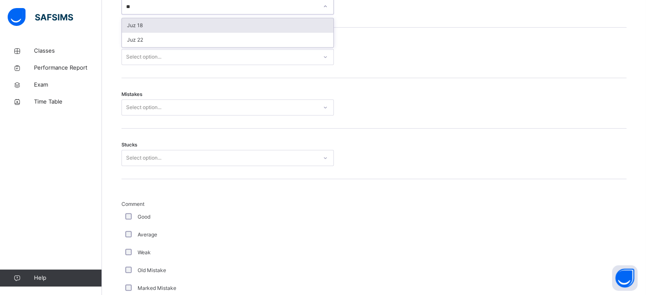
type input "*"
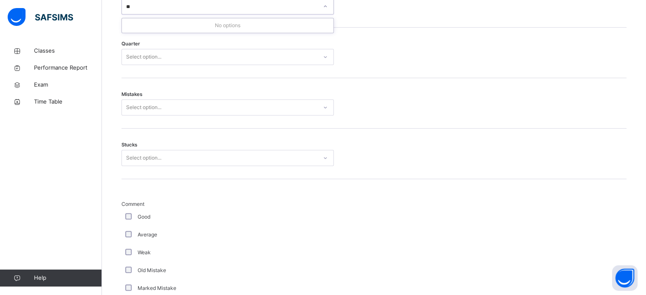
type input "*"
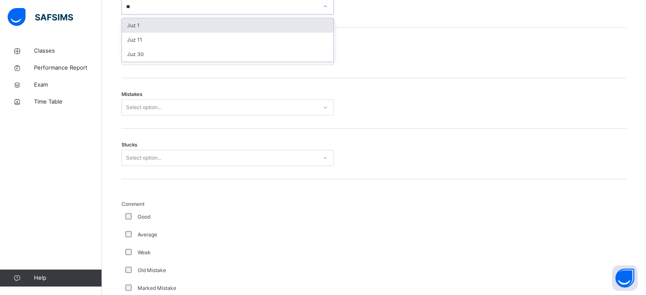
type input "*"
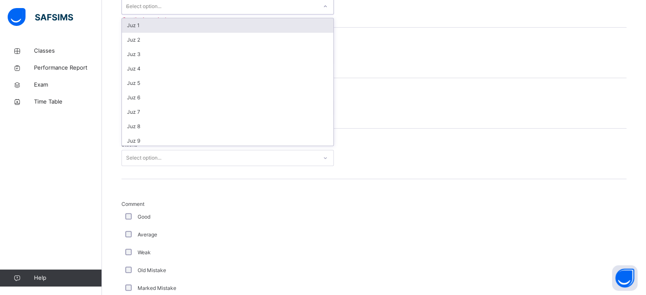
type input "**"
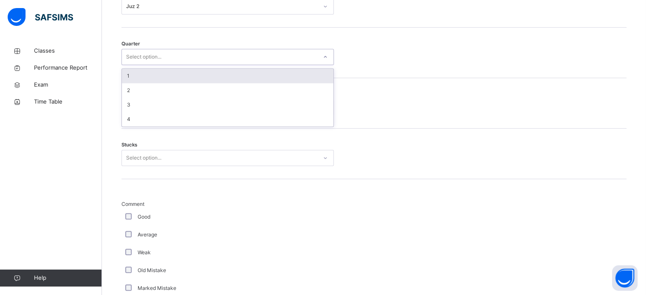
click at [211, 58] on div "Select option..." at bounding box center [219, 57] width 195 height 13
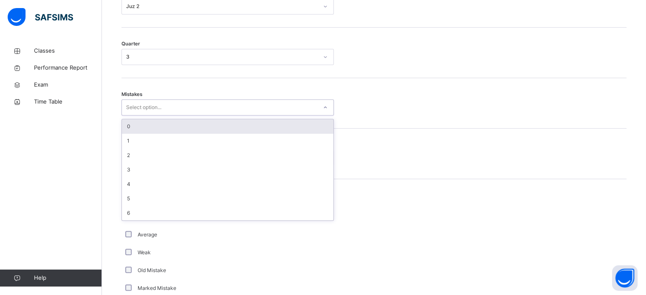
click at [269, 112] on div "Select option..." at bounding box center [219, 107] width 195 height 13
type input "*"
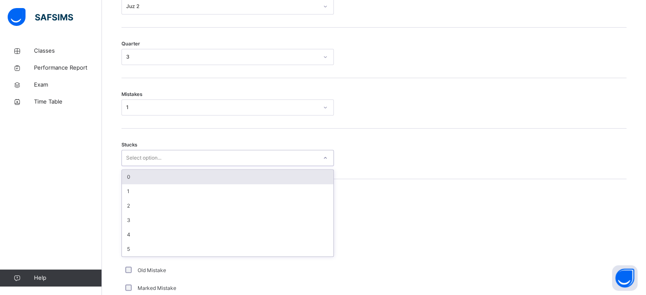
click at [256, 155] on div "Select option..." at bounding box center [219, 158] width 195 height 13
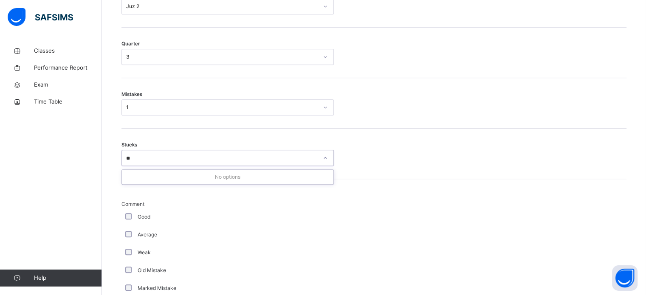
type input "*"
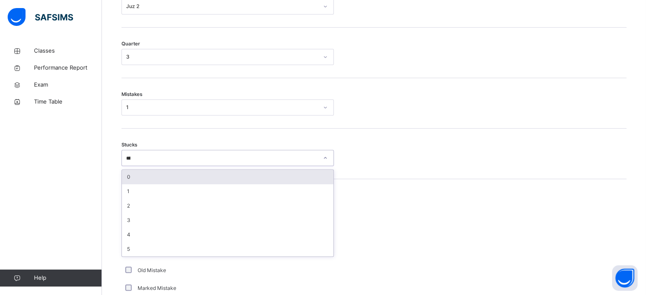
type input "**********"
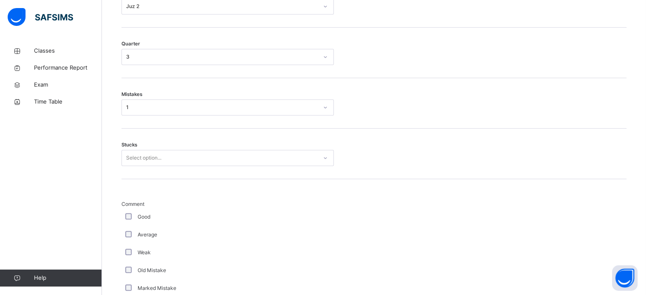
click at [158, 160] on div "Select option..." at bounding box center [143, 158] width 35 height 16
type input "*********"
click at [513, 119] on div "Mistakes 1" at bounding box center [373, 103] width 505 height 51
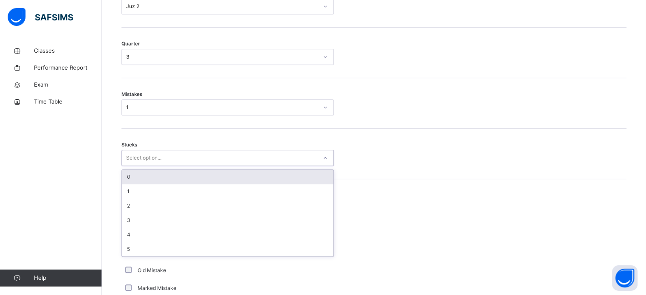
click at [273, 160] on div "Select option..." at bounding box center [219, 158] width 195 height 13
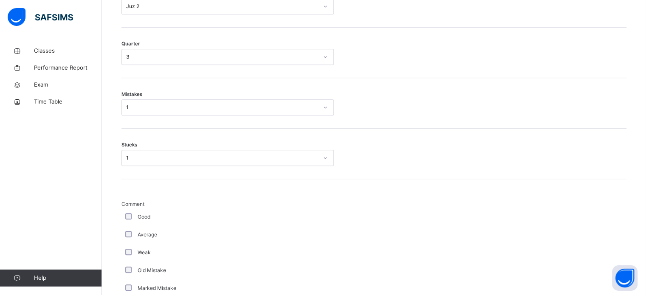
click at [130, 214] on div "Good" at bounding box center [228, 217] width 208 height 8
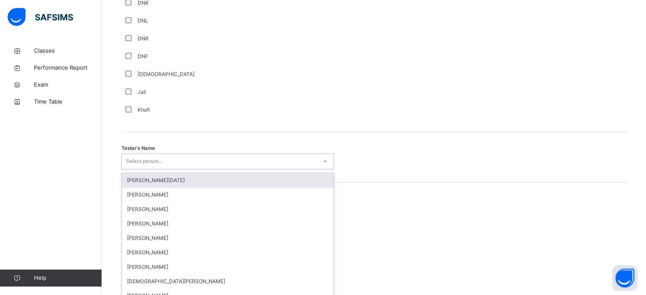
scroll to position [778, 0]
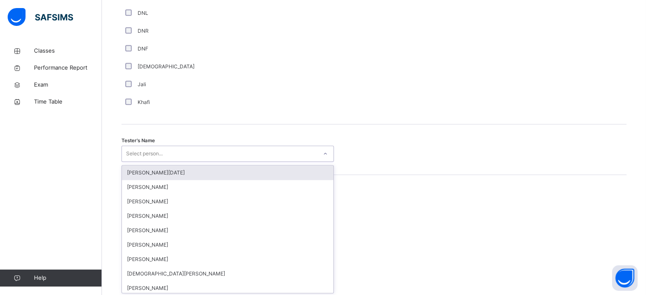
click at [151, 162] on div "option Abdullah Raja focused, 1 of 88. 88 results available. Use Up and Down to…" at bounding box center [227, 154] width 212 height 16
type input "***"
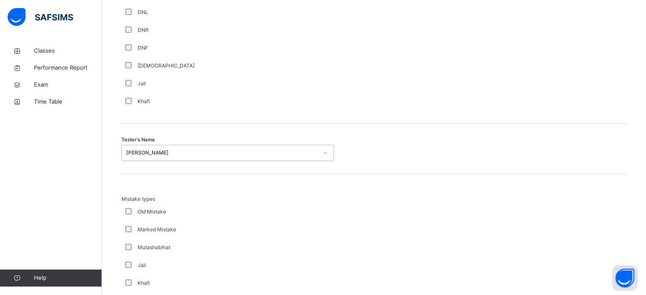
scroll to position [934, 0]
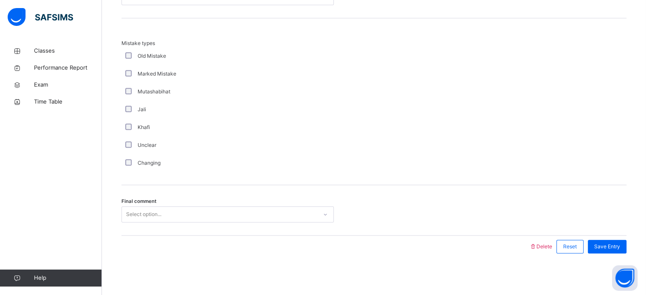
click at [168, 222] on div "Final comment Select option..." at bounding box center [373, 210] width 505 height 51
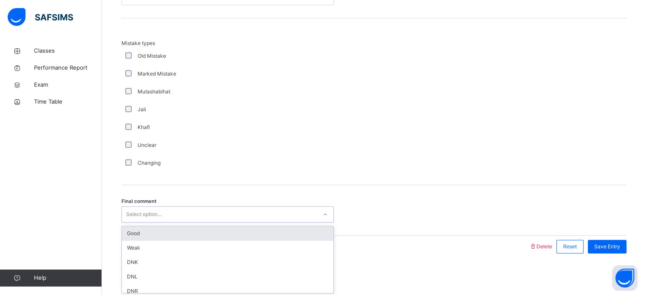
click at [153, 220] on div "Select option..." at bounding box center [143, 214] width 35 height 16
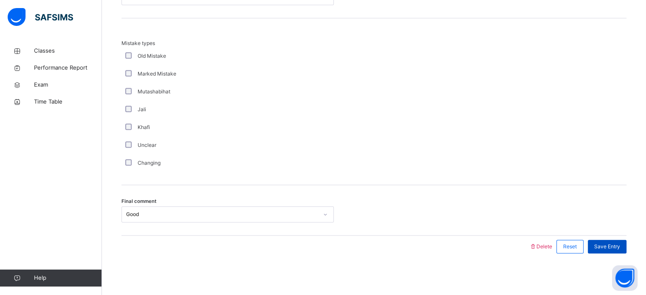
click at [608, 249] on div "Save Entry" at bounding box center [607, 247] width 39 height 14
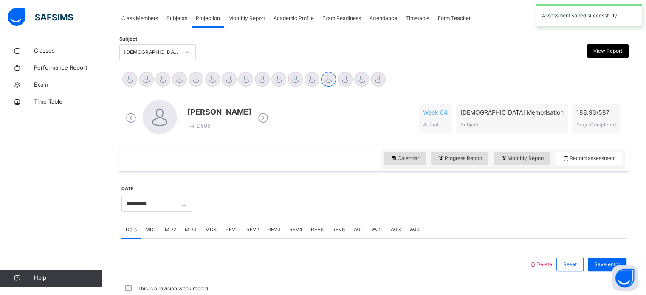
scroll to position [342, 0]
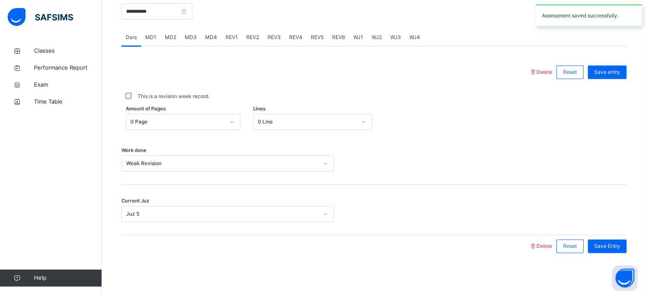
click at [250, 39] on span "REV2" at bounding box center [252, 38] width 13 height 8
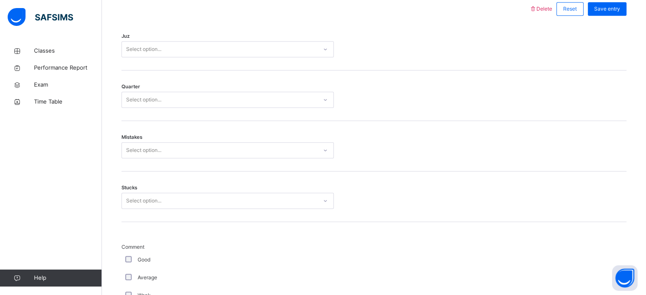
scroll to position [406, 0]
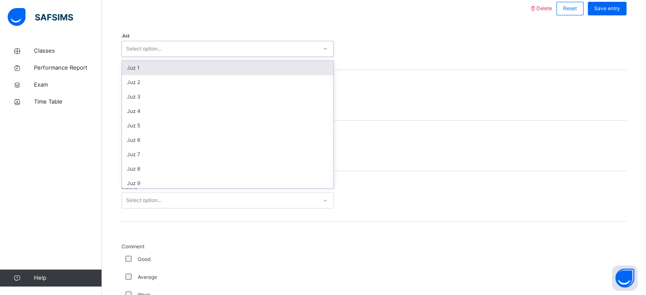
click at [251, 46] on div "Select option..." at bounding box center [219, 48] width 195 height 13
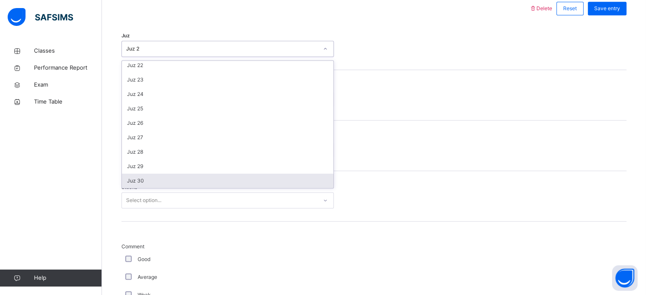
scroll to position [0, 0]
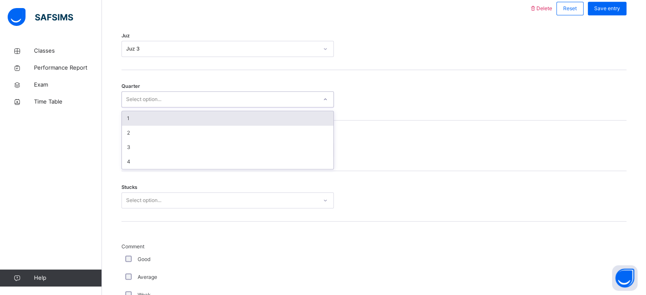
click at [248, 92] on div "Select option..." at bounding box center [227, 99] width 212 height 16
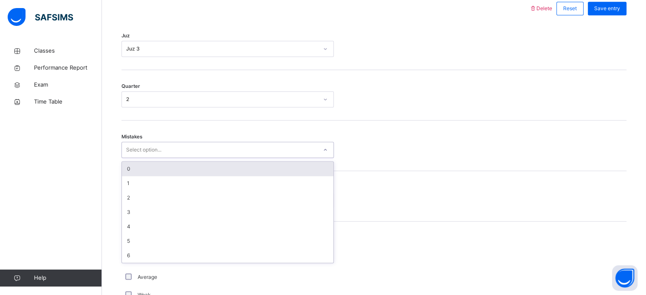
click at [243, 149] on div "Select option..." at bounding box center [219, 150] width 195 height 13
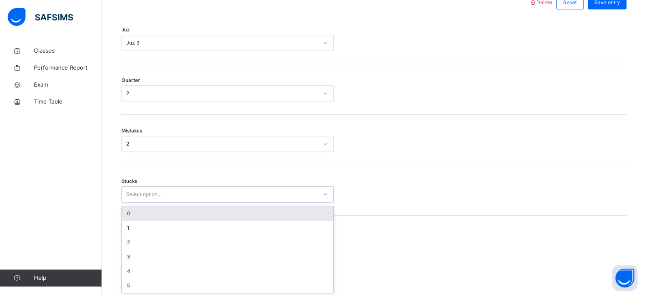
click at [200, 198] on div "Select option..." at bounding box center [219, 194] width 195 height 13
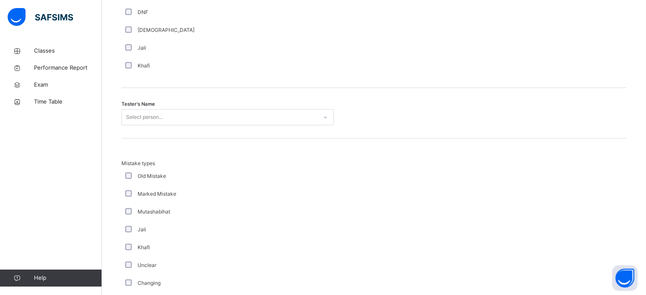
scroll to position [814, 0]
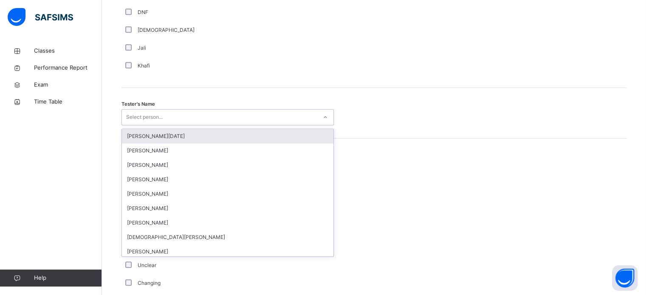
click at [143, 121] on div "Select person..." at bounding box center [144, 117] width 37 height 16
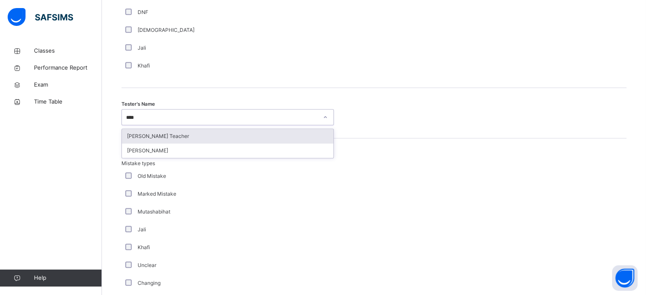
type input "****"
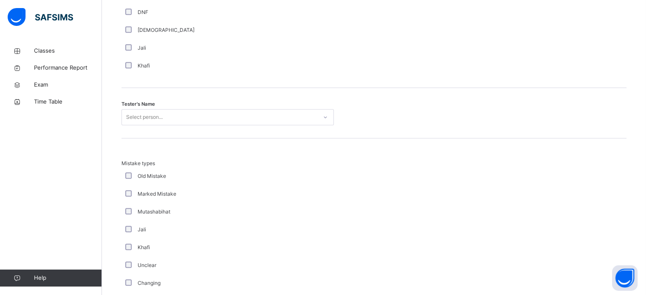
click at [133, 94] on div "Tester's Name Select person..." at bounding box center [373, 113] width 505 height 51
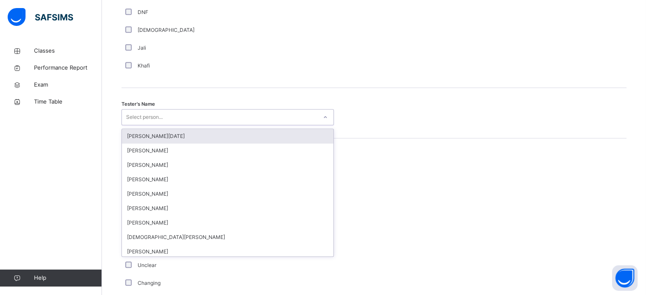
click at [144, 118] on div "Select person..." at bounding box center [144, 117] width 37 height 16
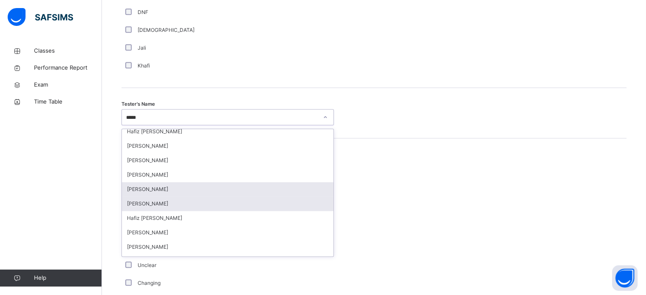
scroll to position [0, 0]
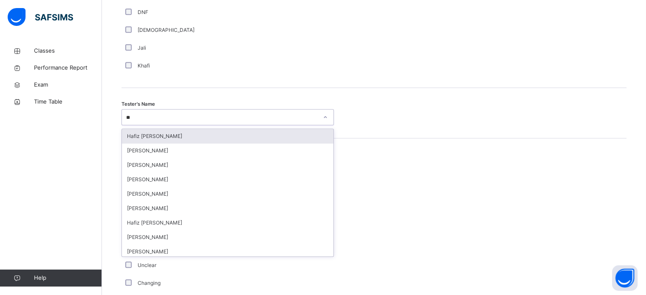
type input "*"
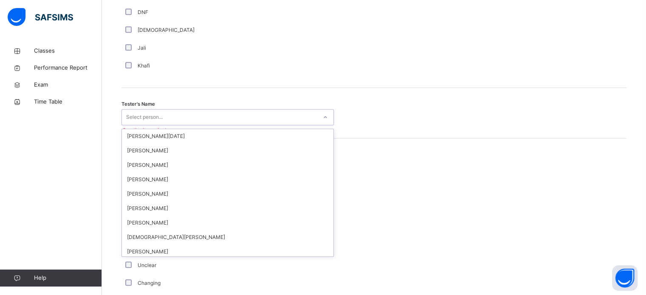
type input "*"
type input "***"
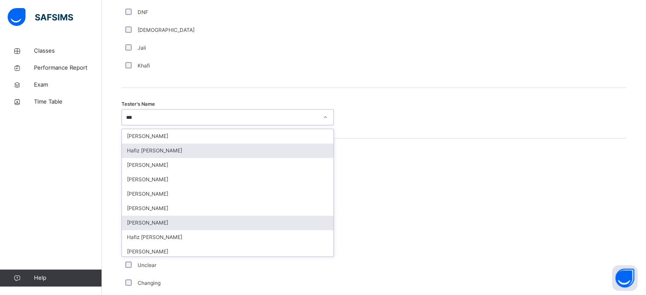
scroll to position [75, 0]
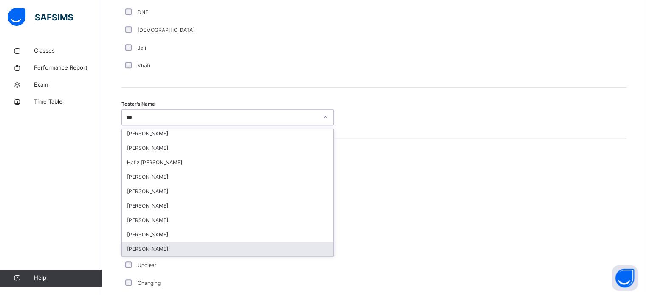
click at [158, 253] on div "Hafiz Abdullah Mawar" at bounding box center [228, 249] width 212 height 14
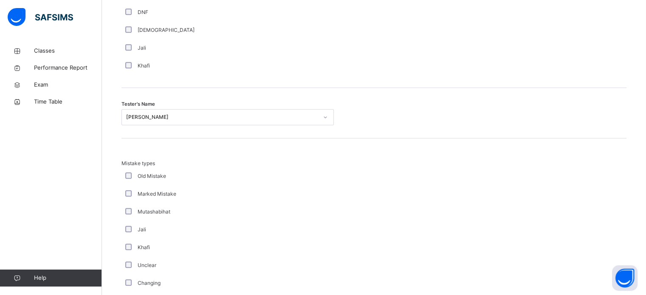
click at [166, 251] on div "Khafi" at bounding box center [227, 248] width 212 height 18
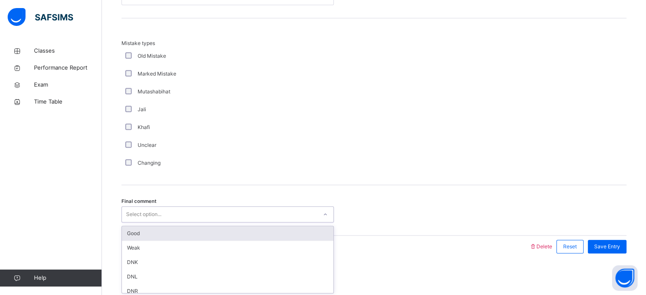
click at [148, 216] on div "Select option..." at bounding box center [143, 214] width 35 height 16
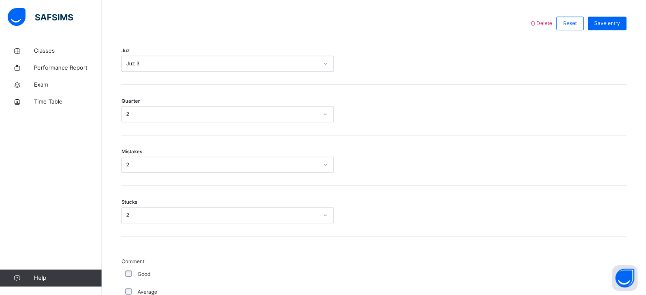
scroll to position [390, 0]
click at [615, 28] on div "Save entry" at bounding box center [607, 24] width 39 height 14
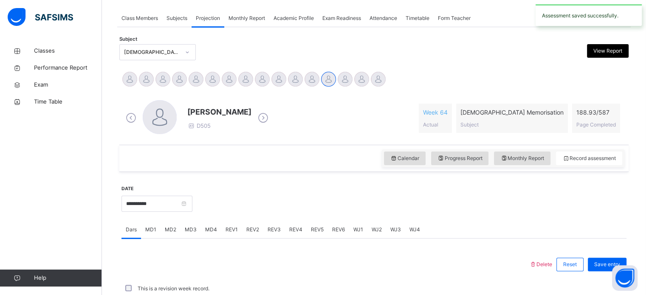
scroll to position [342, 0]
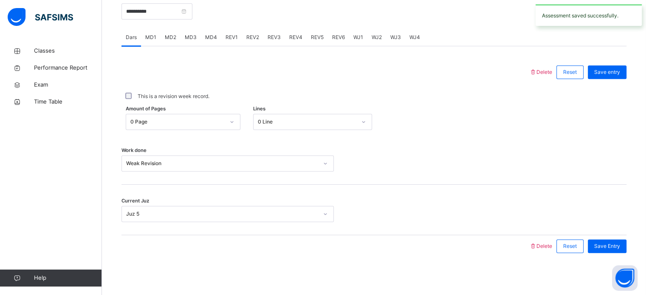
click at [340, 40] on span "REV6" at bounding box center [338, 38] width 13 height 8
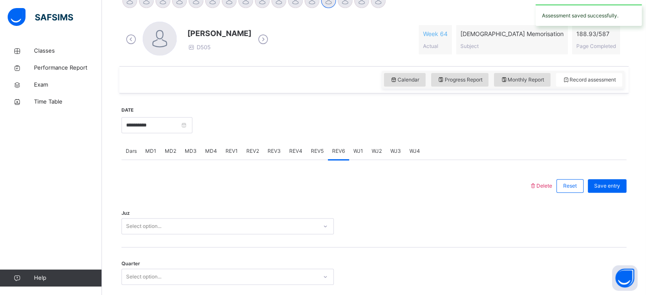
scroll to position [228, 0]
click at [167, 147] on div "MD2" at bounding box center [171, 151] width 20 height 17
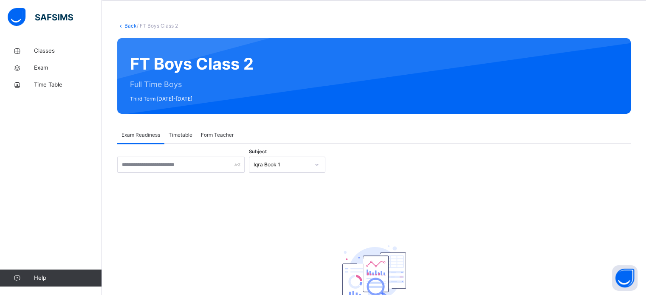
scroll to position [34, 0]
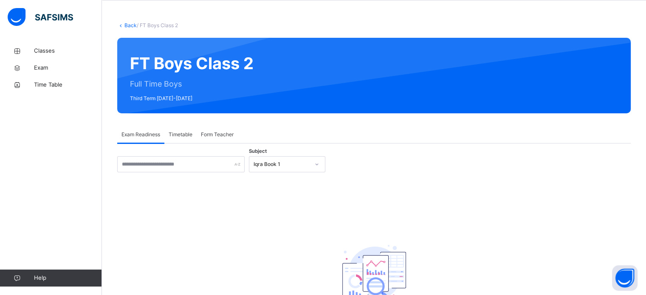
click at [329, 82] on div "FT Boys Class 2 Full Time Boys Third Term [DATE]-[DATE]" at bounding box center [373, 76] width 513 height 76
click at [305, 144] on div "Subject Iqra Book 1 There are currently no records. × Mark as ready for exam Ex…" at bounding box center [373, 237] width 513 height 186
click at [267, 189] on div "Subject Iqra Book 1 There are currently no records. × Mark as ready for exam Ex…" at bounding box center [373, 242] width 513 height 173
drag, startPoint x: 296, startPoint y: 180, endPoint x: 301, endPoint y: 178, distance: 5.1
click at [299, 178] on div "Subject Iqra Book 1 There are currently no records. × Mark as ready for exam Ex…" at bounding box center [373, 242] width 513 height 173
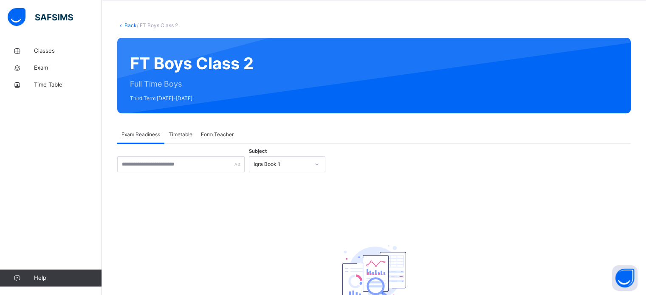
drag, startPoint x: 324, startPoint y: 163, endPoint x: 318, endPoint y: 164, distance: 6.9
click at [322, 163] on div at bounding box center [317, 164] width 16 height 15
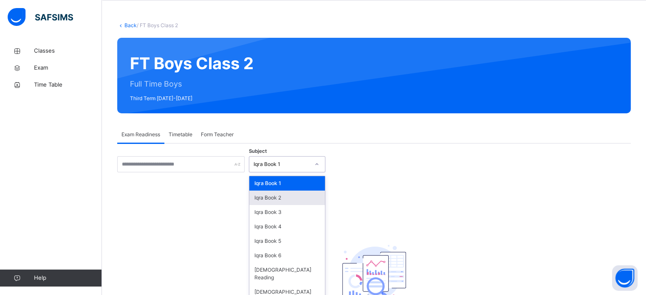
drag, startPoint x: 267, startPoint y: 179, endPoint x: 265, endPoint y: 197, distance: 18.0
click at [264, 190] on div "Iqra Book 1 Iqra Book 2 Iqra Book 3 Iqra Book 4 Iqra Book 5 Iqra Book 6 Quran R…" at bounding box center [287, 239] width 76 height 127
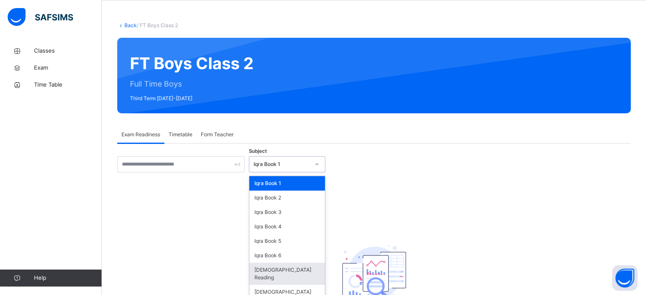
drag, startPoint x: 285, startPoint y: 266, endPoint x: 285, endPoint y: 271, distance: 4.7
click at [285, 271] on div "[DEMOGRAPHIC_DATA] Reading" at bounding box center [287, 274] width 76 height 22
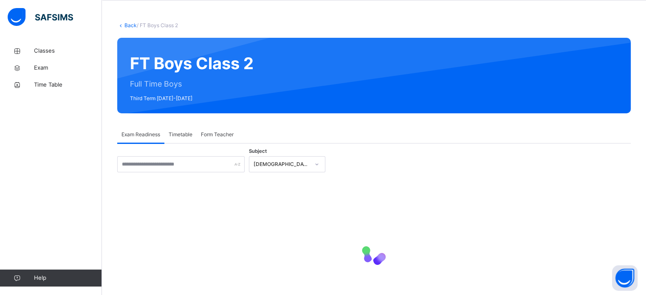
click at [269, 212] on div at bounding box center [373, 252] width 513 height 161
click at [283, 164] on div "[DEMOGRAPHIC_DATA] Reading" at bounding box center [282, 165] width 56 height 8
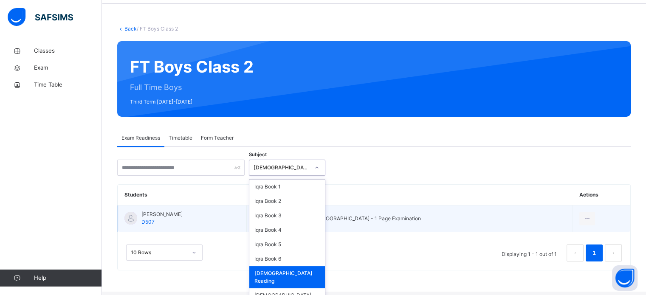
drag, startPoint x: 296, startPoint y: 172, endPoint x: 280, endPoint y: 215, distance: 46.3
click at [299, 197] on div "Subject option Quran Reading, selected. option Quran Reading focused, 7 of 8. 8…" at bounding box center [373, 215] width 513 height 111
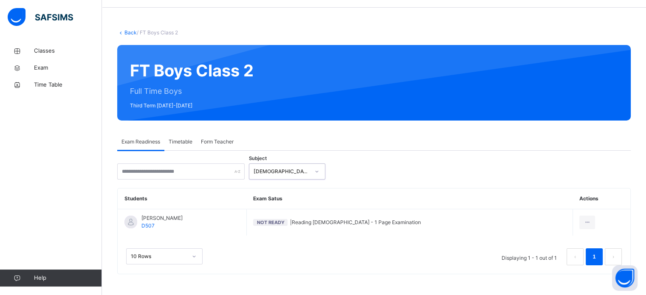
click at [267, 189] on table "Students Exam Satus Actions Hamzah Nawabi D507 Not Ready | Reading Qur'an - 1 P…" at bounding box center [374, 212] width 513 height 47
drag, startPoint x: 304, startPoint y: 254, endPoint x: 234, endPoint y: 186, distance: 97.3
click at [236, 200] on table "Students Exam Satus Actions Hamzah Nawabi D507 Not Ready | Reading Qur'an - 1 P…" at bounding box center [374, 231] width 513 height 85
click at [415, 154] on div "Subject Quran Reading Students Exam Satus Actions Hamzah Nawabi D507 Not Ready …" at bounding box center [373, 213] width 513 height 124
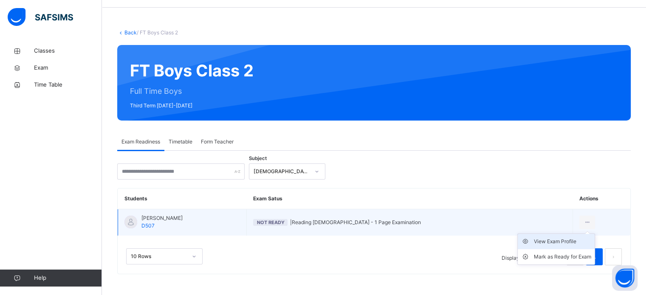
click at [573, 248] on li "View Exam Profile" at bounding box center [556, 241] width 77 height 15
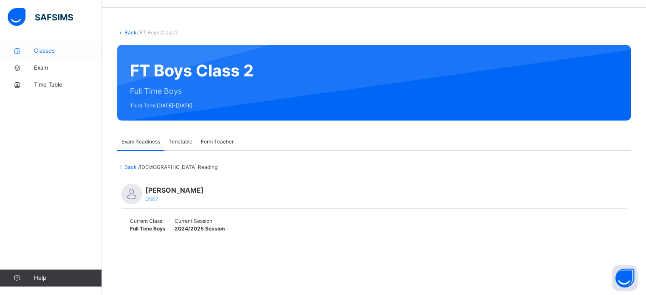
click at [68, 52] on span "Classes" at bounding box center [68, 51] width 68 height 8
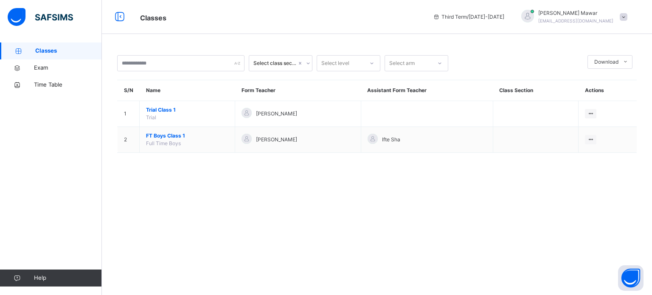
click at [576, 165] on div "Select class section Select level Select arm Download Pdf Report Excel Report S…" at bounding box center [377, 108] width 550 height 132
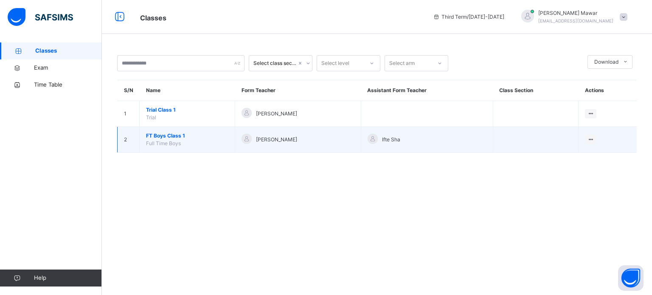
click at [165, 136] on span "FT Boys Class 1" at bounding box center [187, 136] width 82 height 8
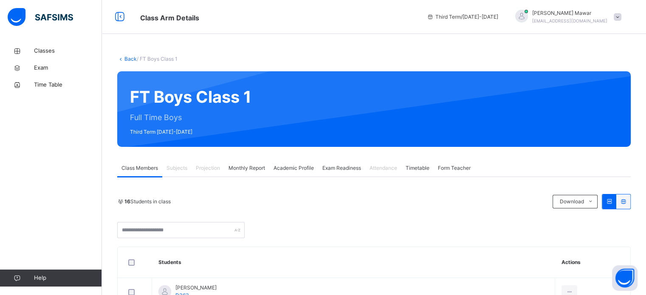
click at [300, 164] on span "Academic Profile" at bounding box center [294, 168] width 40 height 8
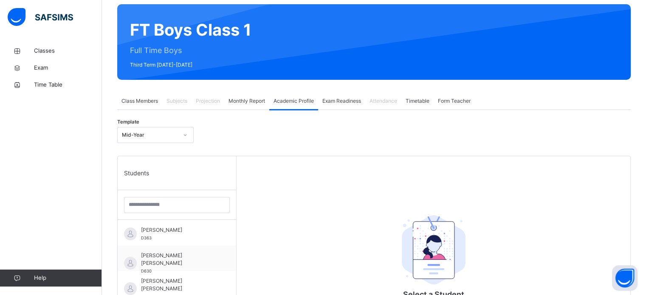
scroll to position [68, 0]
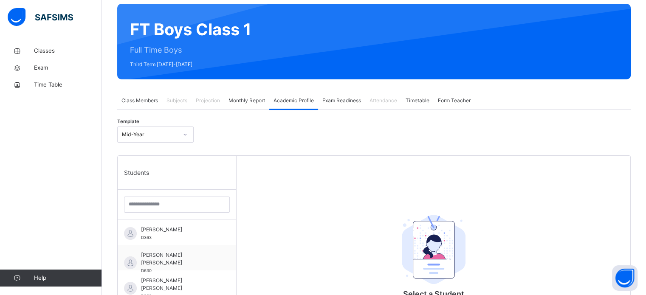
click at [158, 127] on div "Mid-Year" at bounding box center [155, 135] width 76 height 16
click at [157, 157] on div "Mid-Year" at bounding box center [156, 154] width 76 height 14
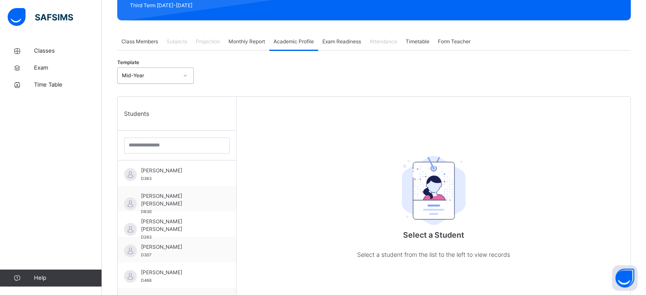
scroll to position [129, 0]
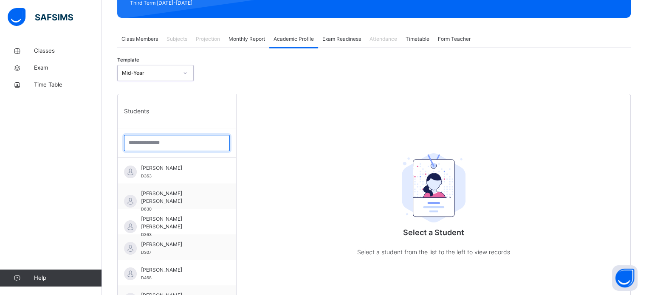
click at [190, 139] on input "search" at bounding box center [177, 143] width 106 height 16
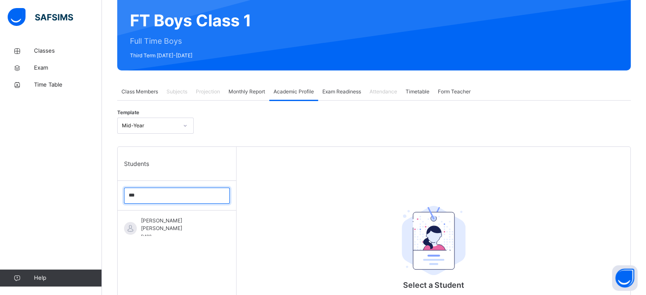
scroll to position [76, 0]
type input "*"
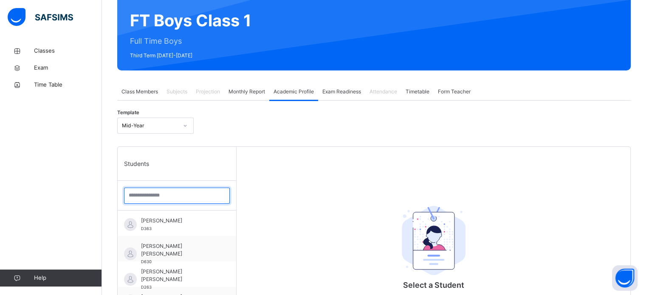
type input "*"
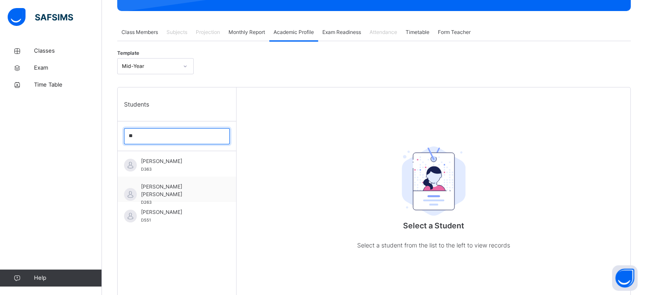
type input "*"
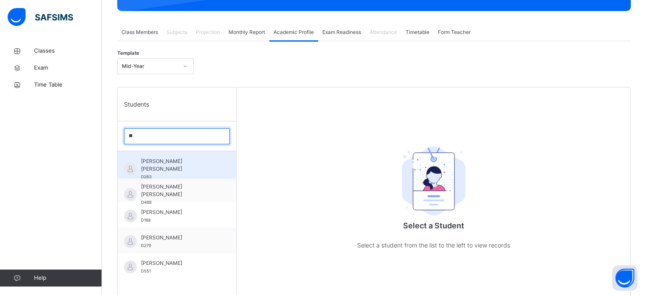
type input "*"
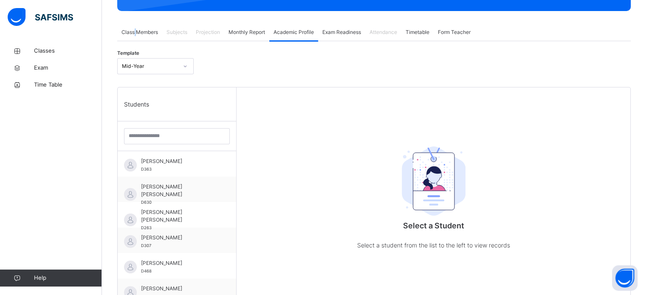
click at [133, 25] on div "Class Members" at bounding box center [139, 32] width 45 height 17
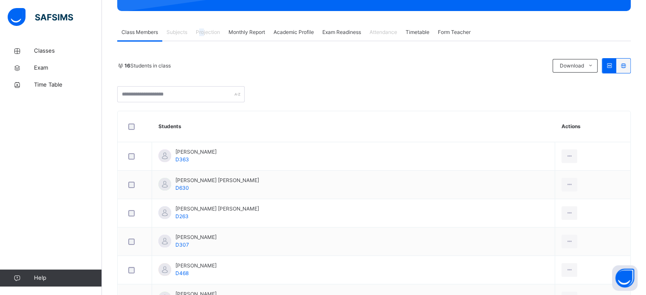
drag, startPoint x: 199, startPoint y: 15, endPoint x: 206, endPoint y: 15, distance: 7.2
click at [205, 15] on div "Back / FT Boys Class 1 FT Boys Class 1 Full Time Boys Third Term 2024-2025 Clas…" at bounding box center [374, 276] width 544 height 738
drag, startPoint x: 207, startPoint y: 20, endPoint x: 204, endPoint y: 24, distance: 4.8
click at [205, 23] on div "Back / FT Boys Class 1 FT Boys Class 1 Full Time Boys Third Term 2024-2025 Clas…" at bounding box center [374, 276] width 544 height 738
drag, startPoint x: 190, startPoint y: 42, endPoint x: 191, endPoint y: 49, distance: 6.4
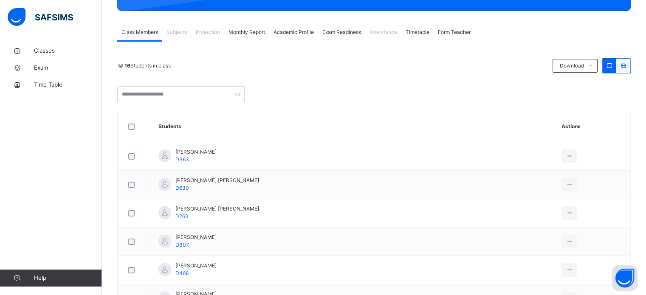
click at [199, 62] on div "16 Students in class" at bounding box center [332, 66] width 431 height 8
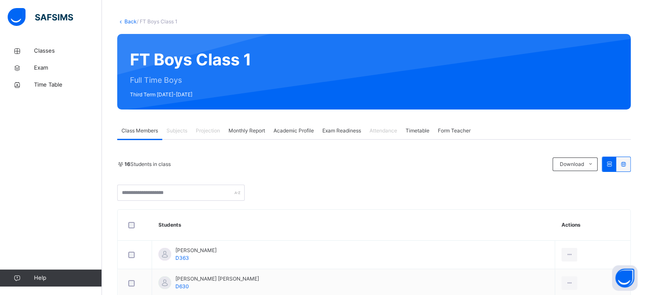
scroll to position [36, 0]
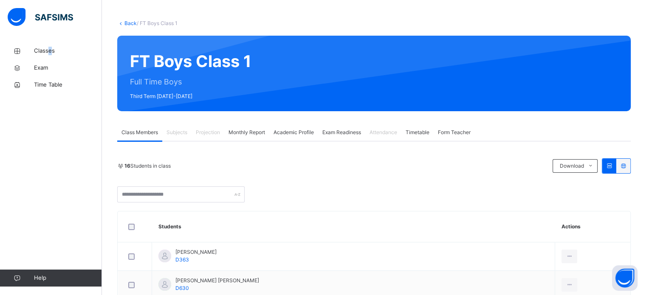
click at [49, 41] on div "Classes Exam Time Table Help" at bounding box center [51, 164] width 102 height 261
click at [47, 51] on span "Classes" at bounding box center [68, 51] width 68 height 8
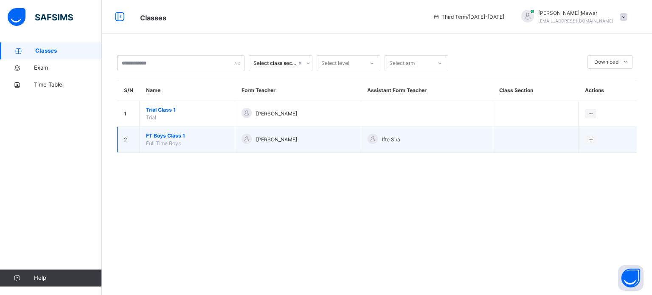
click at [161, 135] on span "FT Boys Class 1" at bounding box center [187, 136] width 82 height 8
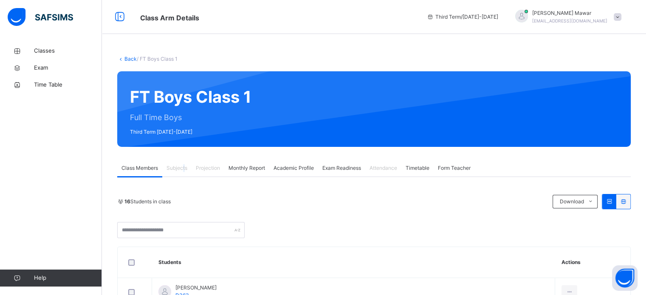
drag, startPoint x: 185, startPoint y: 173, endPoint x: 180, endPoint y: 171, distance: 5.1
click at [180, 171] on div "Subjects" at bounding box center [176, 168] width 29 height 17
click at [200, 171] on span "Projection" at bounding box center [208, 168] width 24 height 8
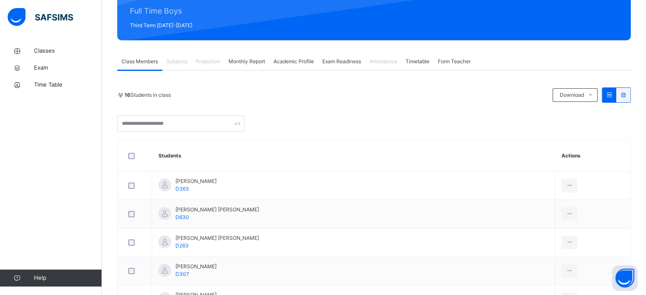
scroll to position [109, 0]
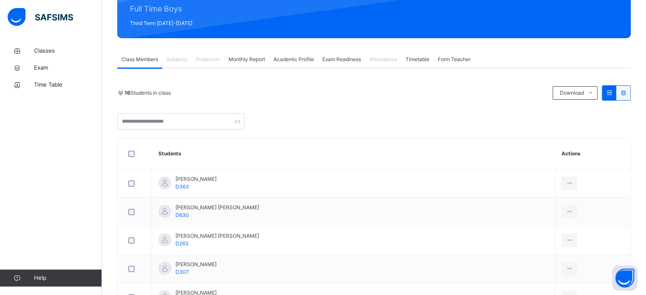
click at [168, 51] on div "Subjects" at bounding box center [176, 59] width 29 height 17
click at [182, 62] on div "Subjects" at bounding box center [176, 59] width 29 height 17
click at [182, 62] on span "Subjects" at bounding box center [176, 60] width 21 height 8
click at [350, 158] on th "Students" at bounding box center [353, 153] width 403 height 31
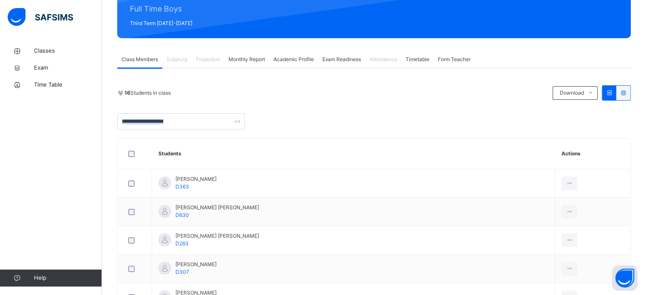
drag, startPoint x: 357, startPoint y: 127, endPoint x: 326, endPoint y: 56, distance: 77.6
